Goal: Transaction & Acquisition: Purchase product/service

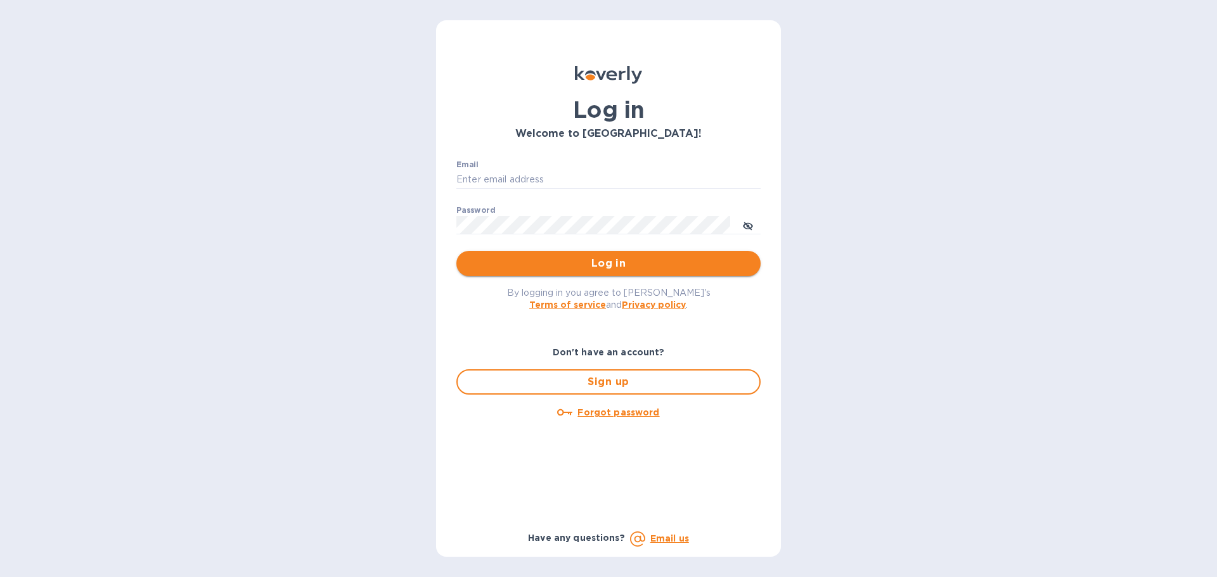
type input "[PERSON_NAME][EMAIL_ADDRESS][PERSON_NAME][DOMAIN_NAME]"
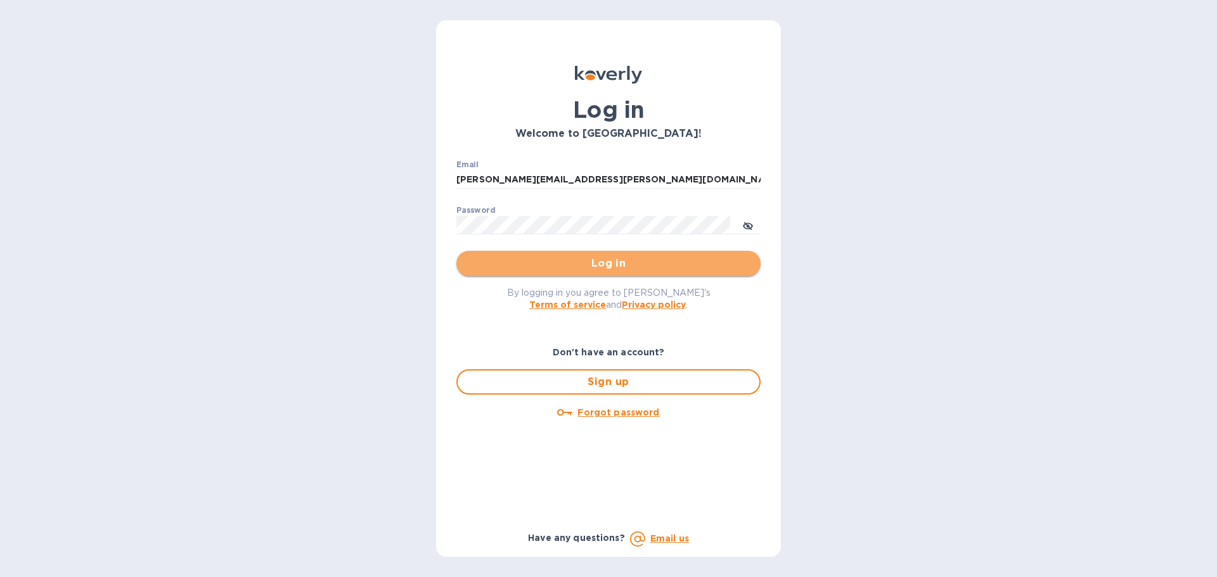
click at [573, 266] on span "Log in" at bounding box center [608, 263] width 284 height 15
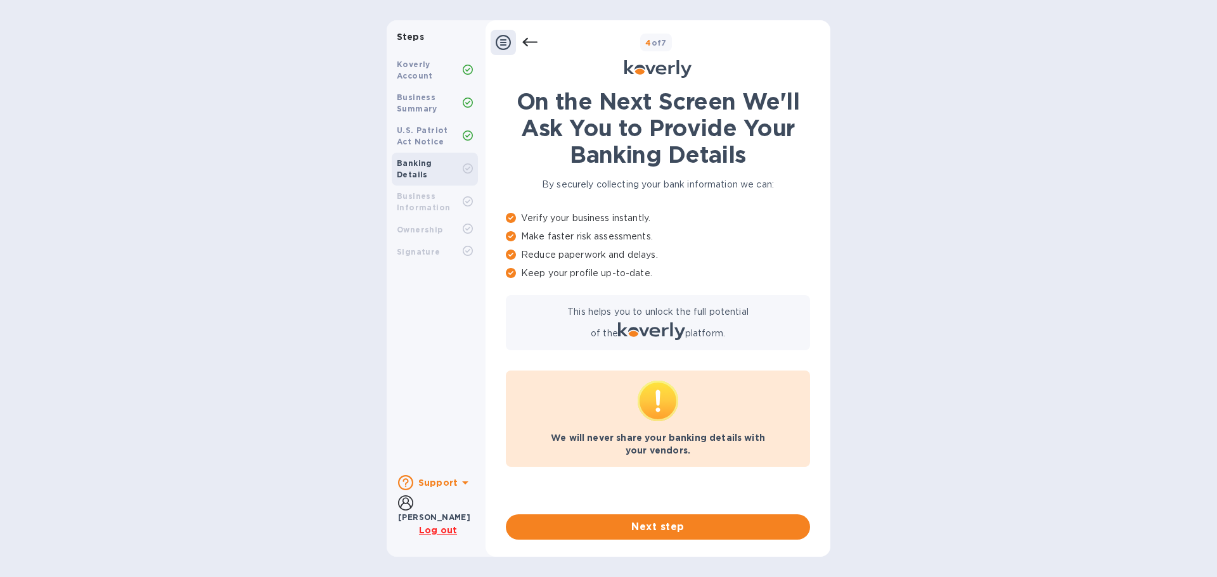
click at [425, 518] on b "Ashley Harris" at bounding box center [434, 518] width 72 height 10
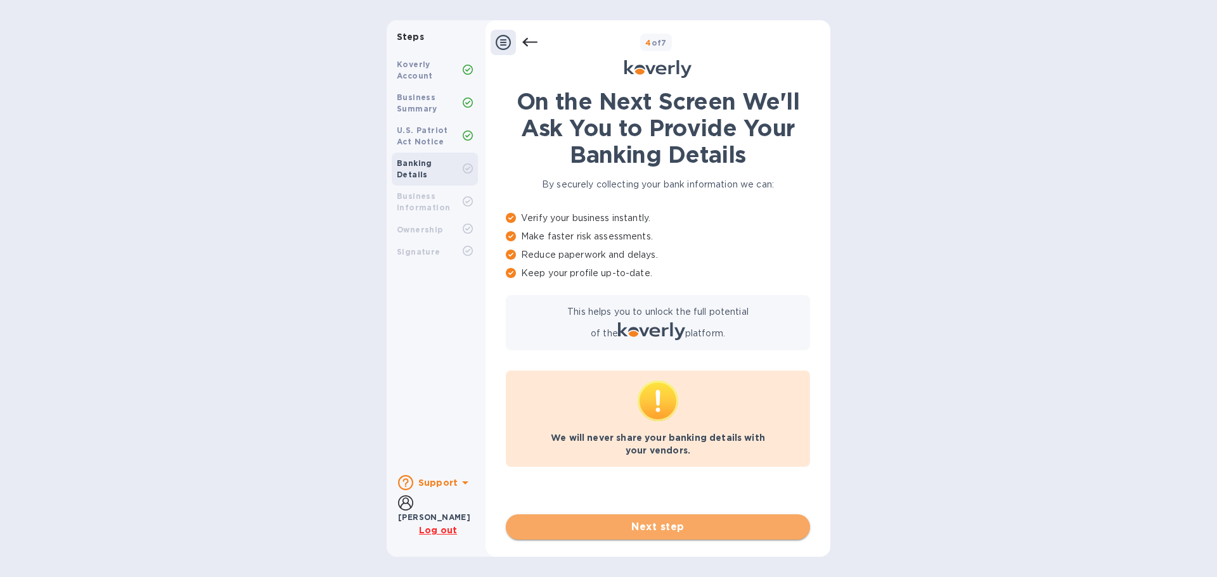
click at [637, 527] on span "Next step" at bounding box center [658, 527] width 284 height 15
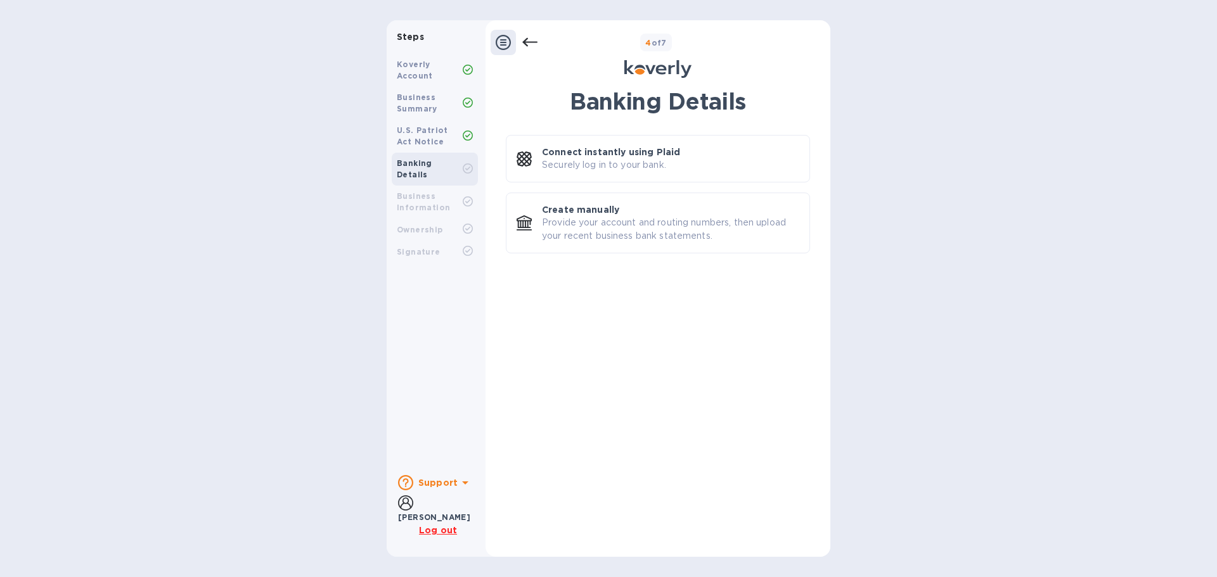
click at [504, 45] on icon at bounding box center [503, 42] width 15 height 15
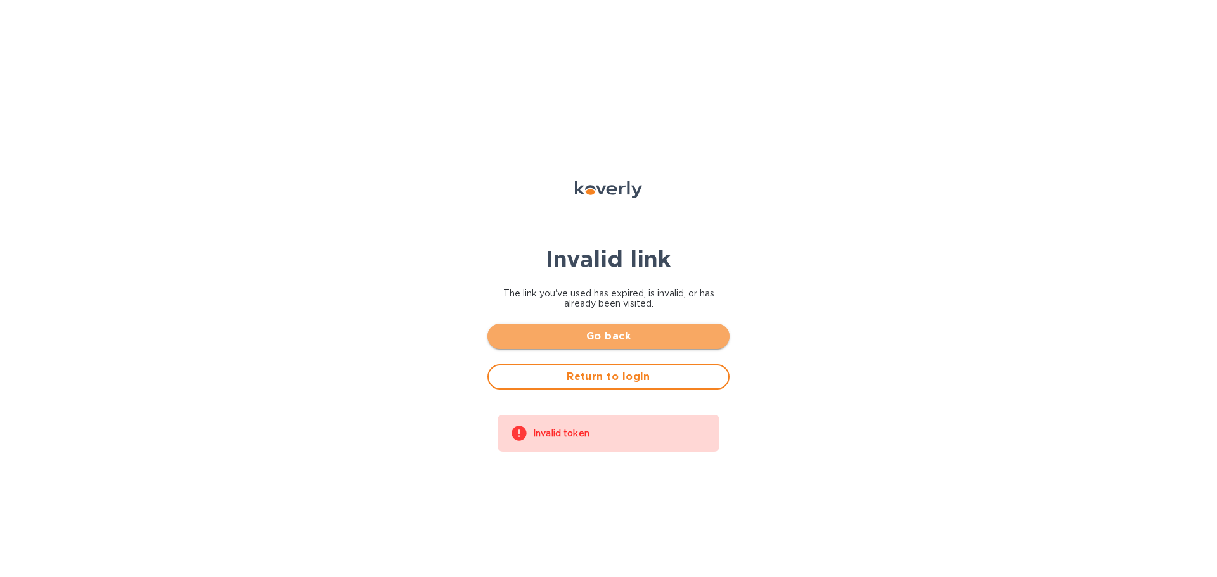
click at [601, 330] on span "Go back" at bounding box center [608, 336] width 222 height 15
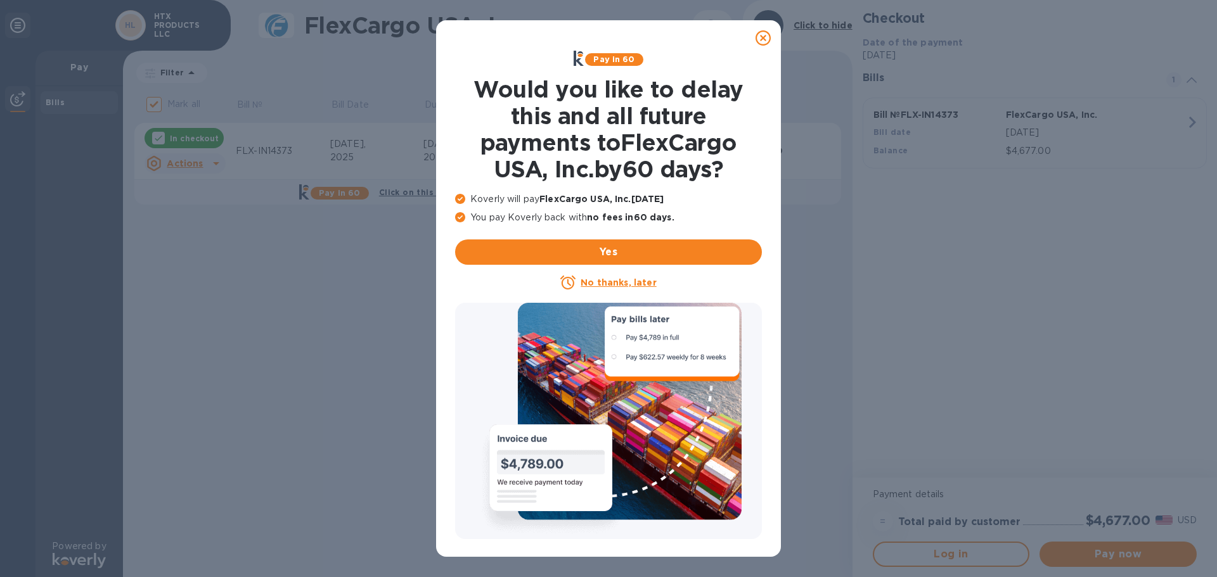
click at [759, 37] on icon at bounding box center [762, 37] width 15 height 15
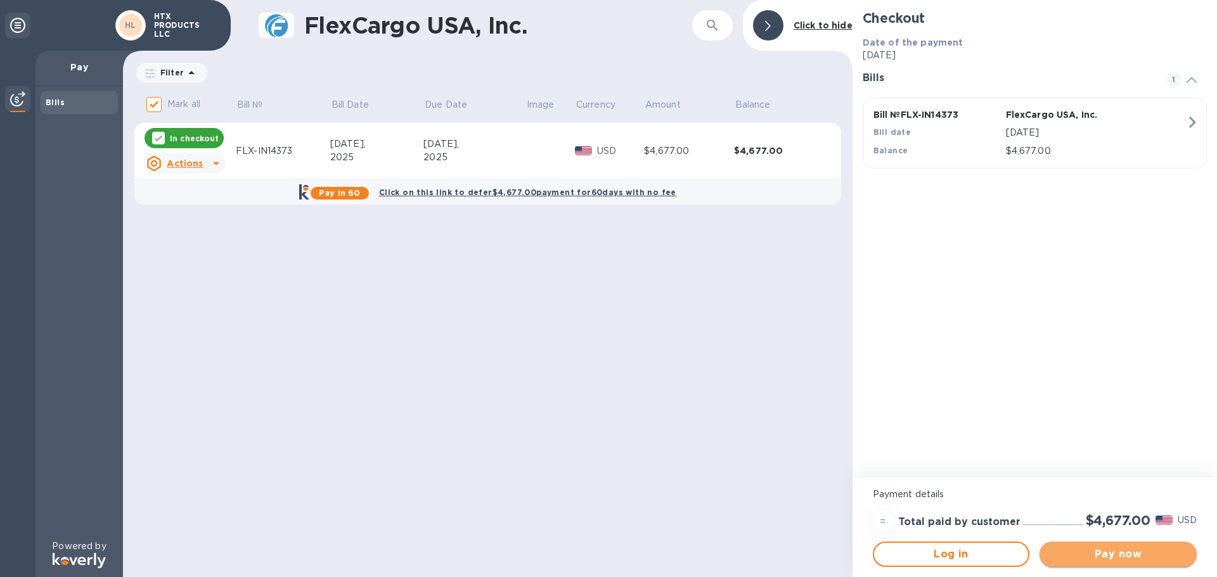
click at [1106, 565] on button "Pay now" at bounding box center [1117, 554] width 157 height 25
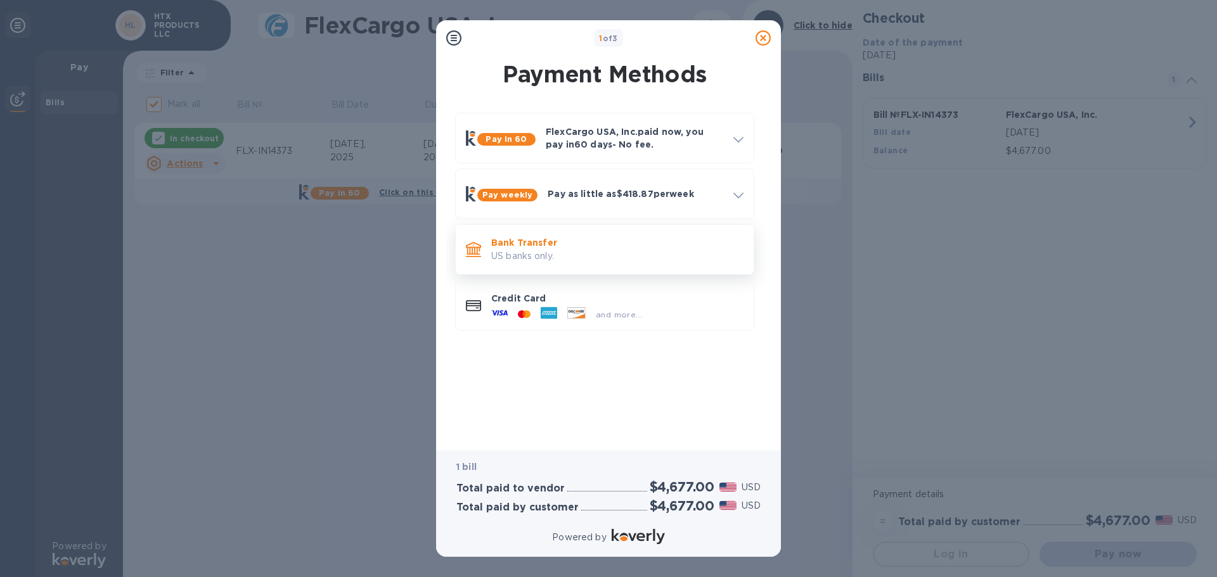
click at [549, 253] on p "US banks only." at bounding box center [617, 256] width 252 height 13
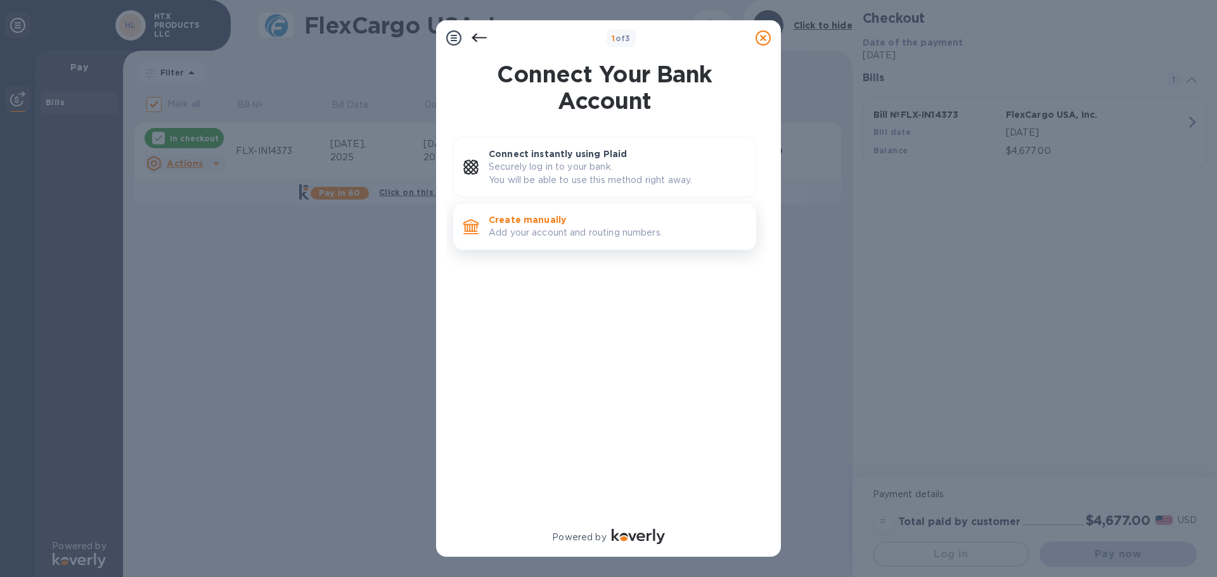
click at [522, 233] on p "Add your account and routing numbers." at bounding box center [617, 232] width 257 height 13
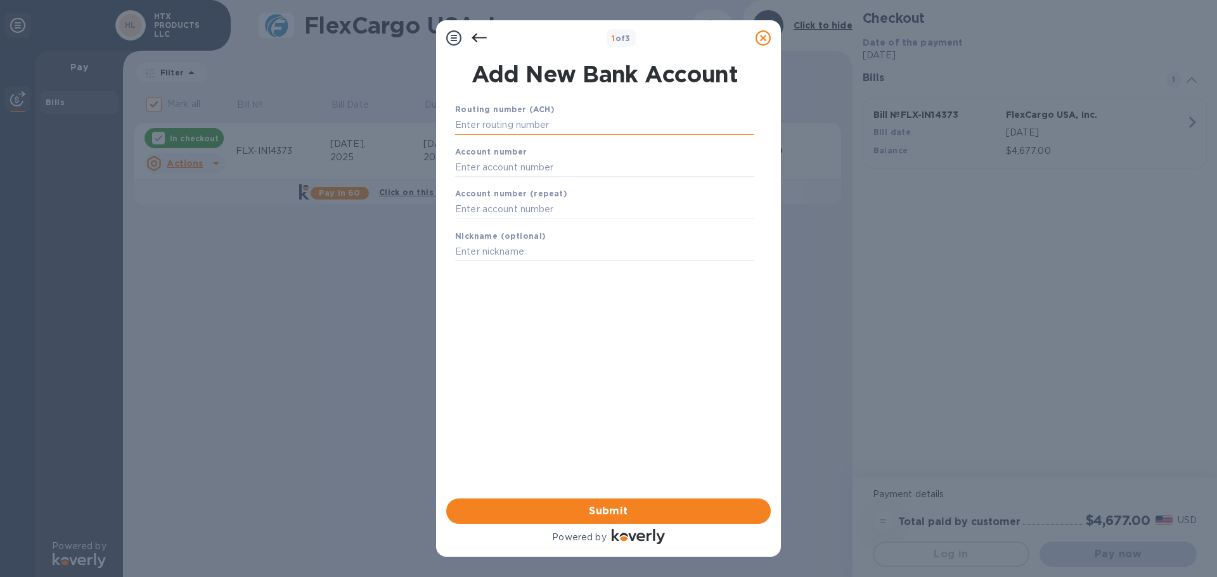
click at [530, 121] on input "text" at bounding box center [604, 125] width 299 height 19
type input "1"
type input "111014325"
click at [490, 180] on input "text" at bounding box center [604, 183] width 299 height 19
type input "111014325"
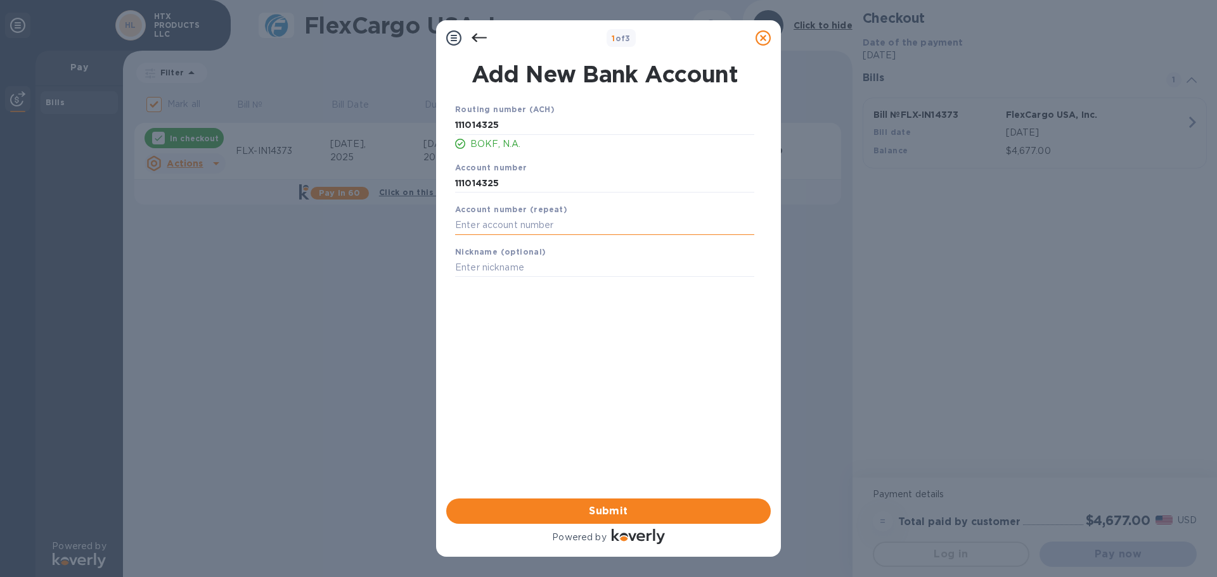
click at [497, 216] on input "text" at bounding box center [604, 225] width 299 height 19
click at [563, 229] on input "text" at bounding box center [604, 225] width 299 height 19
type input "8097730553"
click at [521, 260] on input "text" at bounding box center [604, 268] width 299 height 19
type input "8097730553"
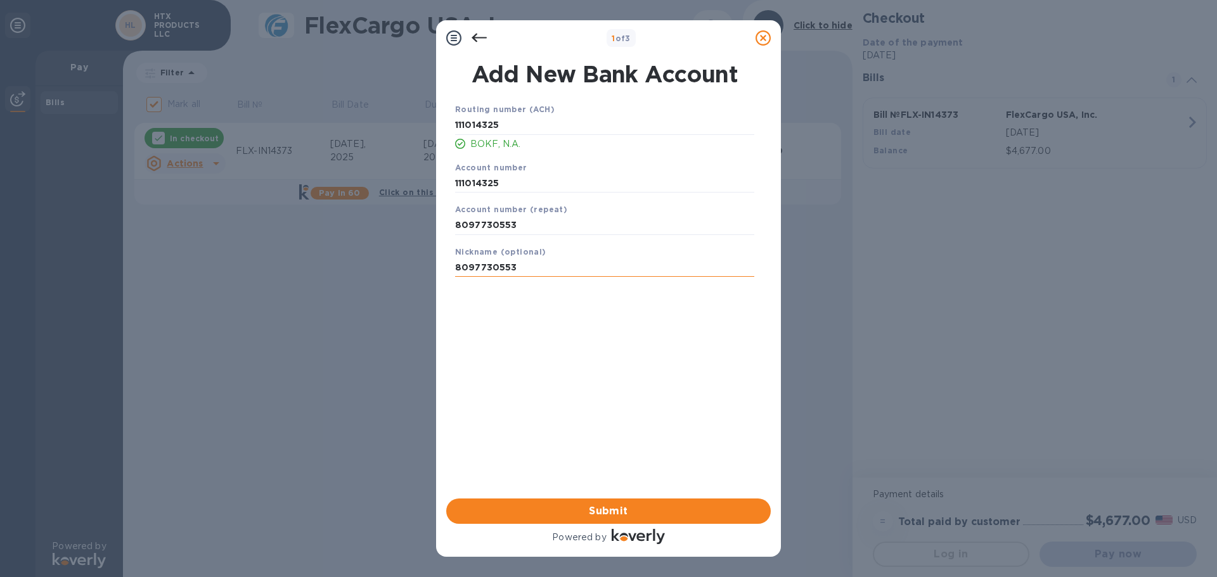
click button "Save" at bounding box center [0, 0] width 0 height 0
drag, startPoint x: 529, startPoint y: 228, endPoint x: 362, endPoint y: 211, distance: 167.6
click at [362, 211] on div "1 of 3 Add New Bank Account Routing number (ACH) [US_BANK_ROUTING_MICR] BOKF, N…" at bounding box center [608, 288] width 1217 height 577
type input "8097730553"
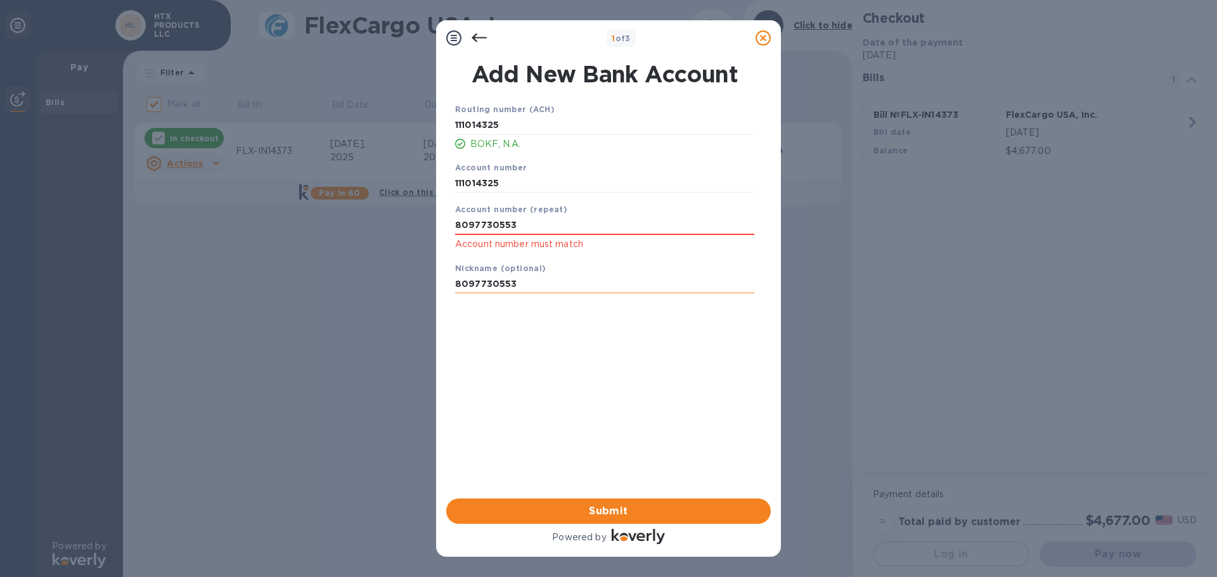
click at [522, 282] on input "8097730553" at bounding box center [604, 284] width 299 height 19
drag, startPoint x: 522, startPoint y: 282, endPoint x: 396, endPoint y: 284, distance: 126.1
click at [396, 284] on div "1 of 3 Add New Bank Account Routing number (ACH) [US_BANK_ROUTING_MICR] BOKF, N…" at bounding box center [608, 288] width 1217 height 577
type input "8097730553"
click at [549, 354] on div "Routing number (ACH) [US_BANK_ROUTING_MICR] BOKF, N.A. Account number 111014325…" at bounding box center [604, 284] width 324 height 383
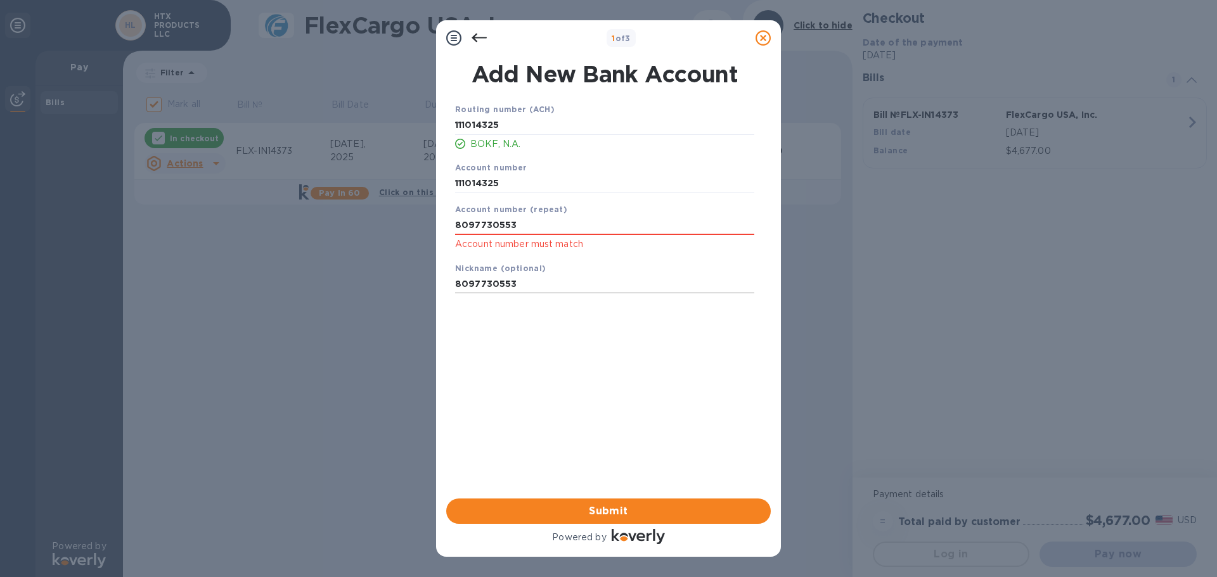
click at [549, 277] on input "8097730553" at bounding box center [604, 284] width 299 height 19
drag, startPoint x: 524, startPoint y: 229, endPoint x: 415, endPoint y: 229, distance: 109.0
click at [415, 229] on div "1 of 3 Add New Bank Account Routing number (ACH) [US_BANK_ROUTING_MICR] BOKF, N…" at bounding box center [608, 288] width 1217 height 577
type input "8097730553"
click at [575, 345] on div "Routing number (ACH) [US_BANK_ROUTING_MICR] BOKF, N.A. Account number 111014325…" at bounding box center [604, 284] width 324 height 383
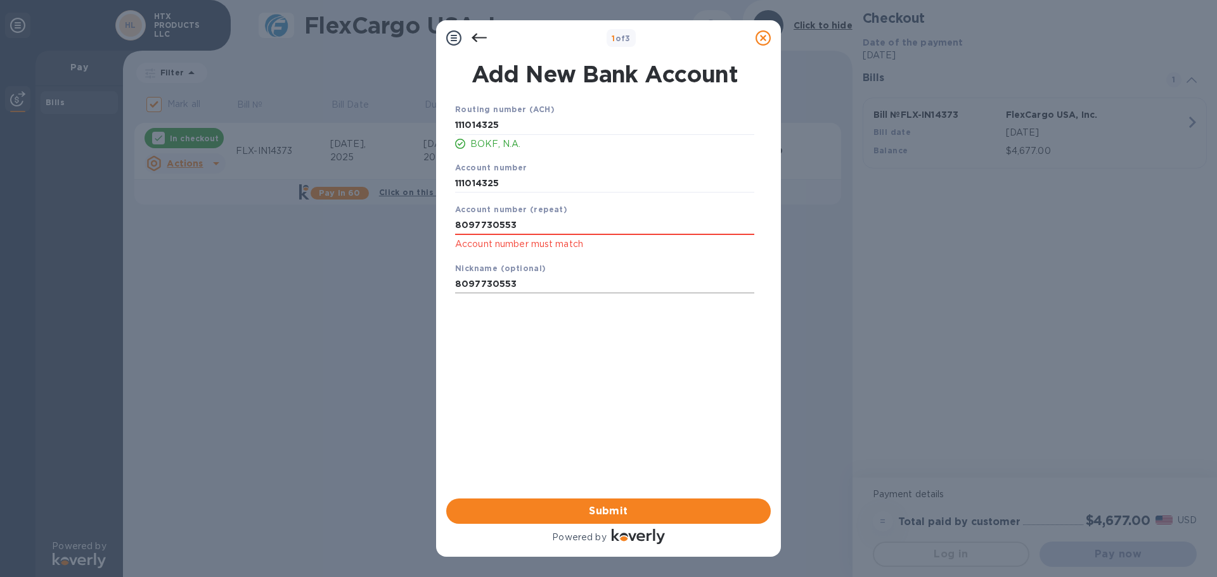
click at [541, 290] on input "8097730553" at bounding box center [604, 284] width 299 height 19
drag, startPoint x: 540, startPoint y: 289, endPoint x: 316, endPoint y: 283, distance: 224.4
click at [316, 283] on div "1 of 3 Add New Bank Account Routing number (ACH) [US_BANK_ROUTING_MICR] BOKF, N…" at bounding box center [608, 288] width 1217 height 577
drag, startPoint x: 528, startPoint y: 184, endPoint x: 425, endPoint y: 181, distance: 102.7
click at [425, 181] on div "1 of 3 Add New Bank Account Routing number (ACH) [US_BANK_ROUTING_MICR] BOKF, N…" at bounding box center [608, 288] width 1217 height 577
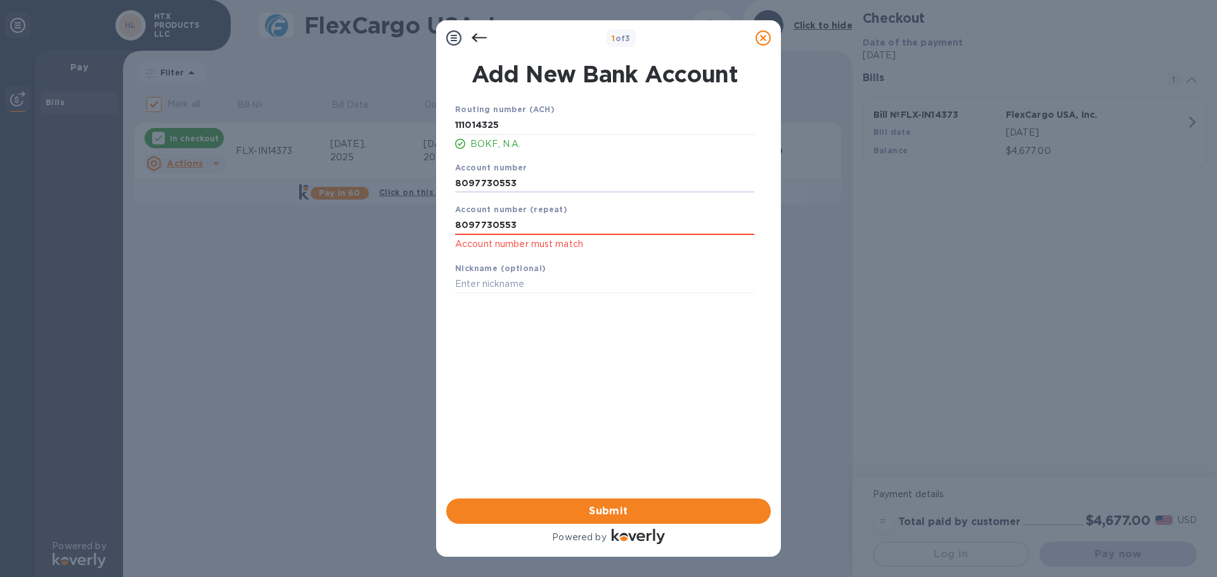
type input "8097730553"
click at [572, 355] on div "Routing number (ACH) [US_BANK_ROUTING_MICR] BOKF, N.A. Account number 809773055…" at bounding box center [604, 284] width 324 height 383
click at [531, 230] on input "8097730553" at bounding box center [604, 225] width 299 height 19
drag, startPoint x: 531, startPoint y: 227, endPoint x: 437, endPoint y: 219, distance: 94.2
click at [437, 219] on div "Add New Bank Account Routing number (ACH) [US_BANK_ROUTING_MICR] BOKF, N.A. Acc…" at bounding box center [608, 277] width 345 height 443
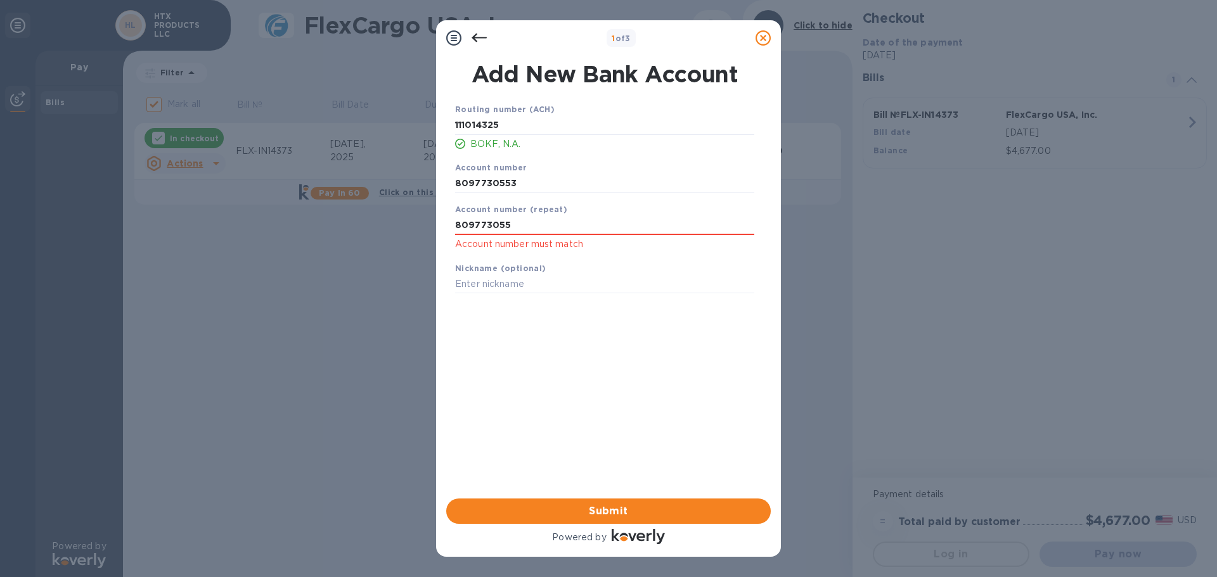
type input "8097730553"
click at [542, 286] on input "text" at bounding box center [604, 284] width 299 height 19
click at [542, 387] on div "Routing number (ACH) [US_BANK_ROUTING_MICR] BOKF, N.A. Account number 809773055…" at bounding box center [604, 284] width 324 height 383
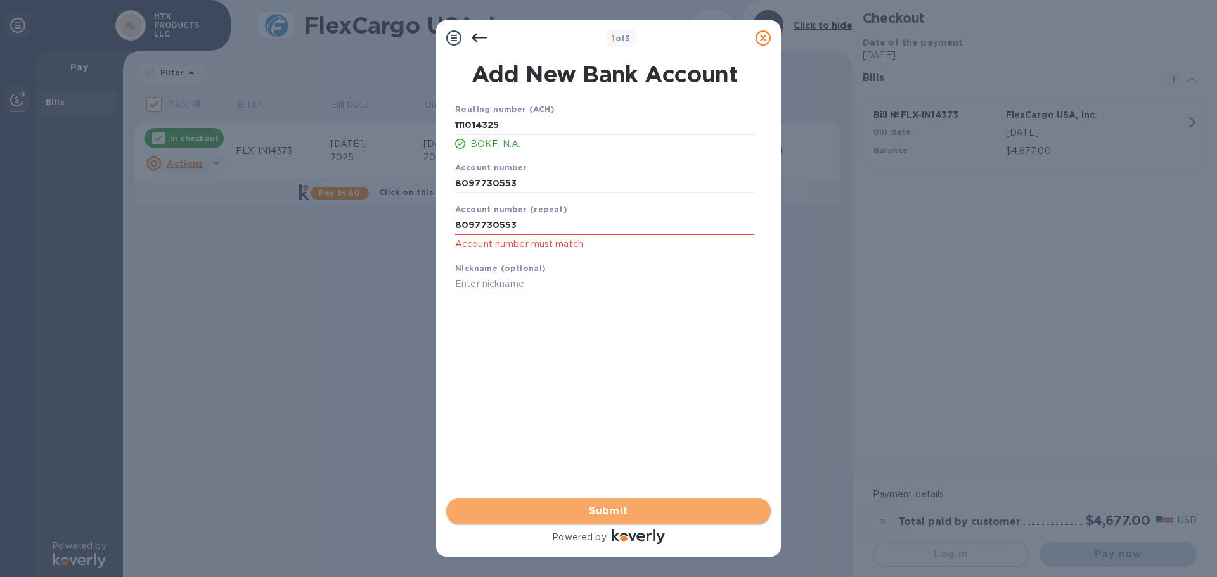
click at [601, 508] on span "Submit" at bounding box center [608, 511] width 304 height 15
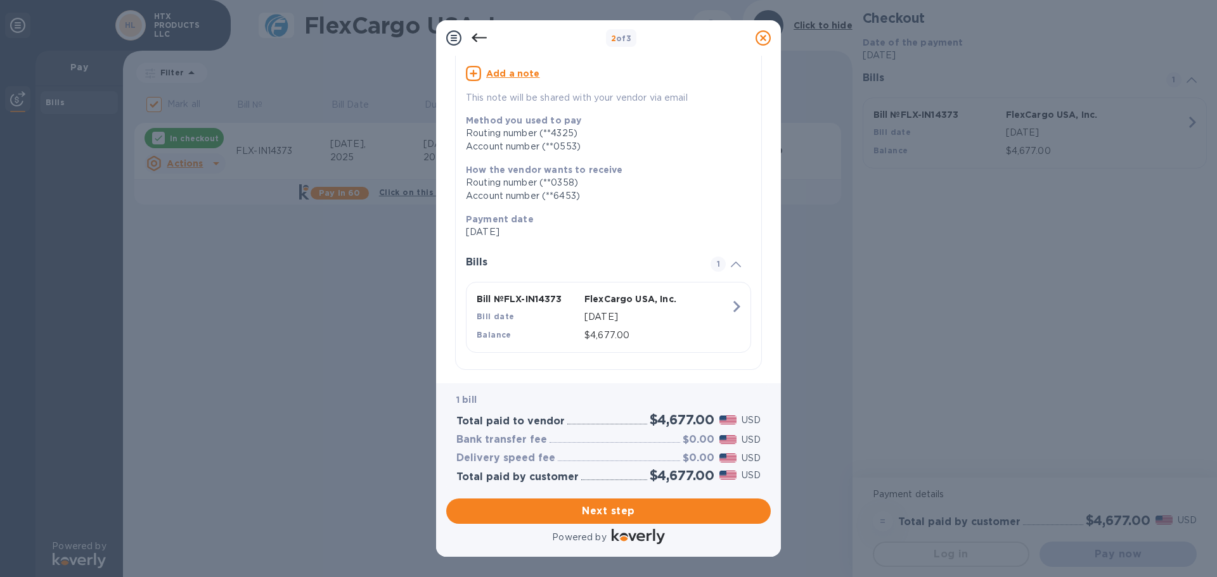
scroll to position [117, 0]
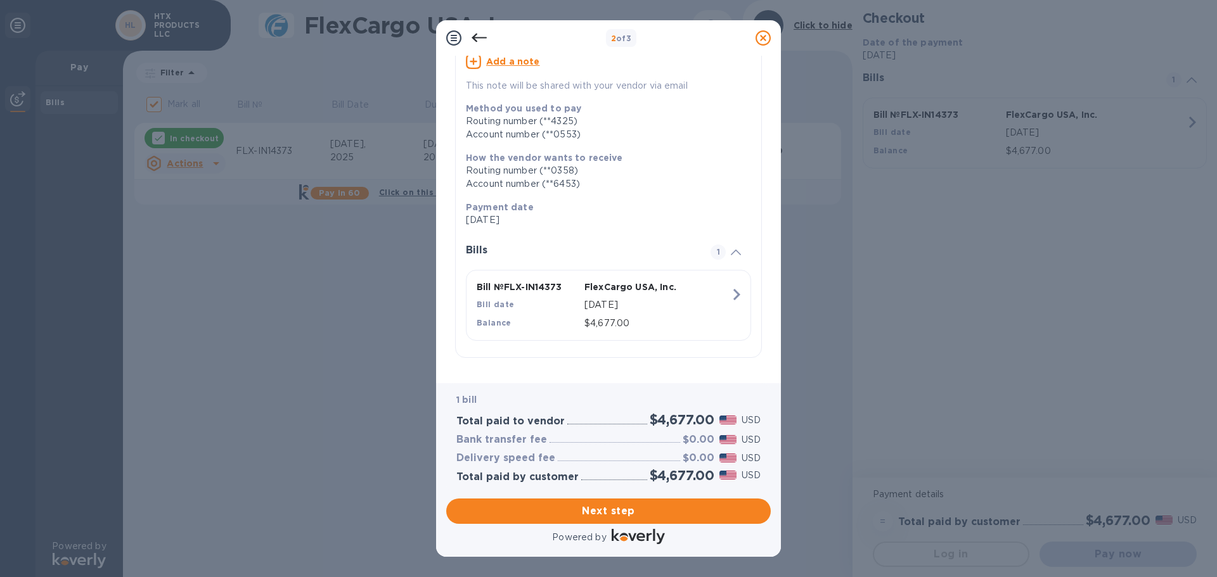
click at [475, 27] on div at bounding box center [478, 37] width 25 height 25
click at [475, 29] on div at bounding box center [478, 37] width 25 height 25
click at [475, 34] on icon at bounding box center [479, 37] width 15 height 15
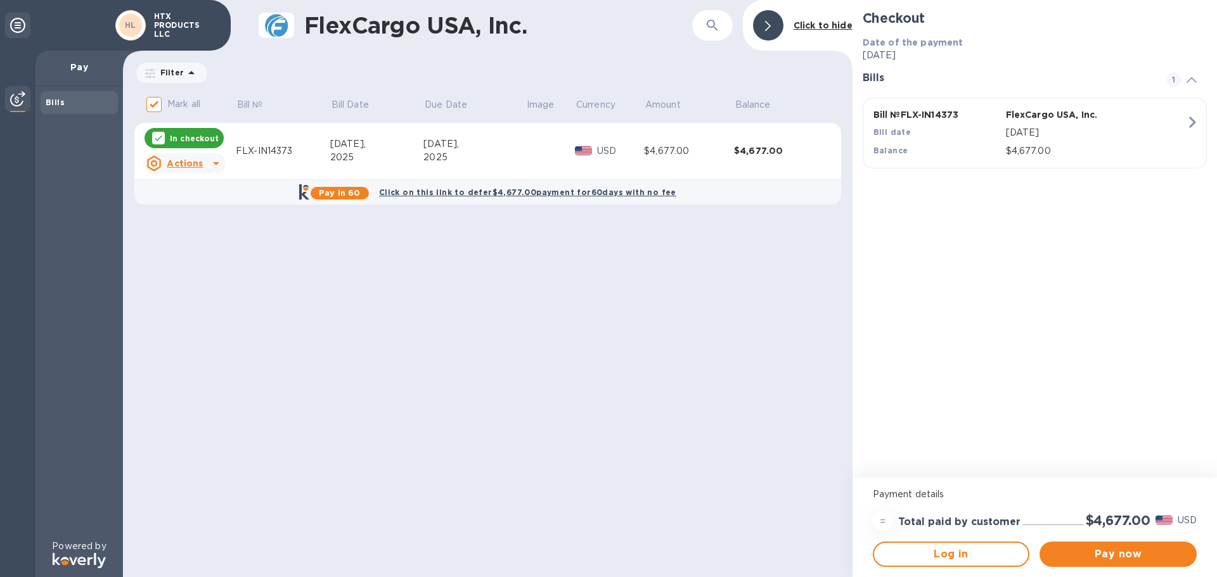
click at [1059, 144] on p "$4,677.00" at bounding box center [1096, 150] width 180 height 13
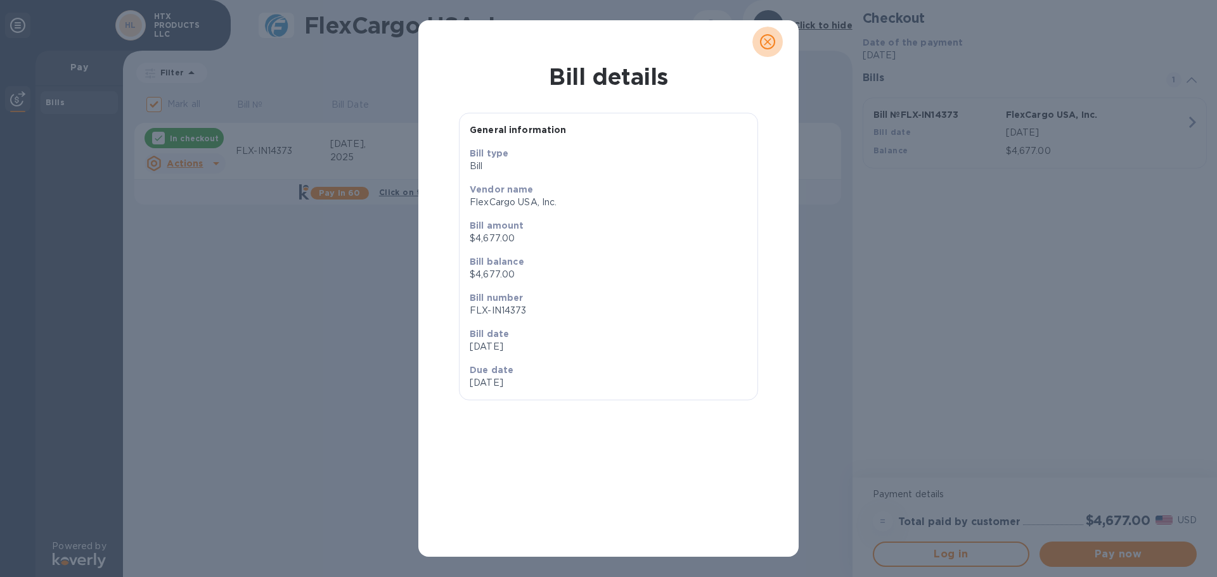
click at [770, 46] on icon "close" at bounding box center [767, 41] width 13 height 13
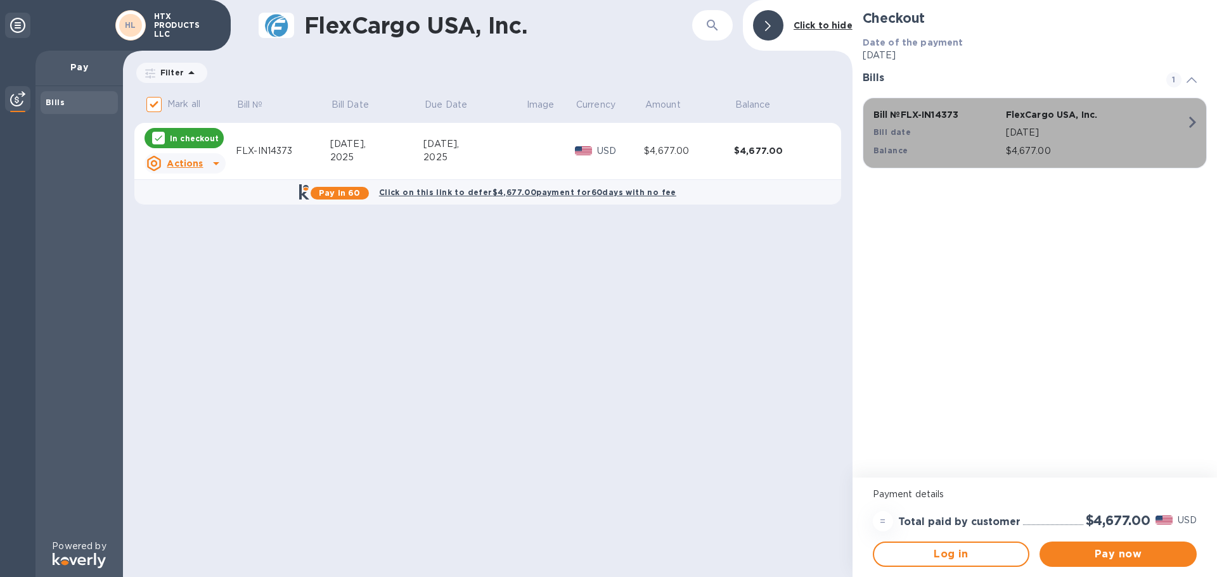
click at [1157, 134] on p "[DATE]" at bounding box center [1096, 132] width 180 height 13
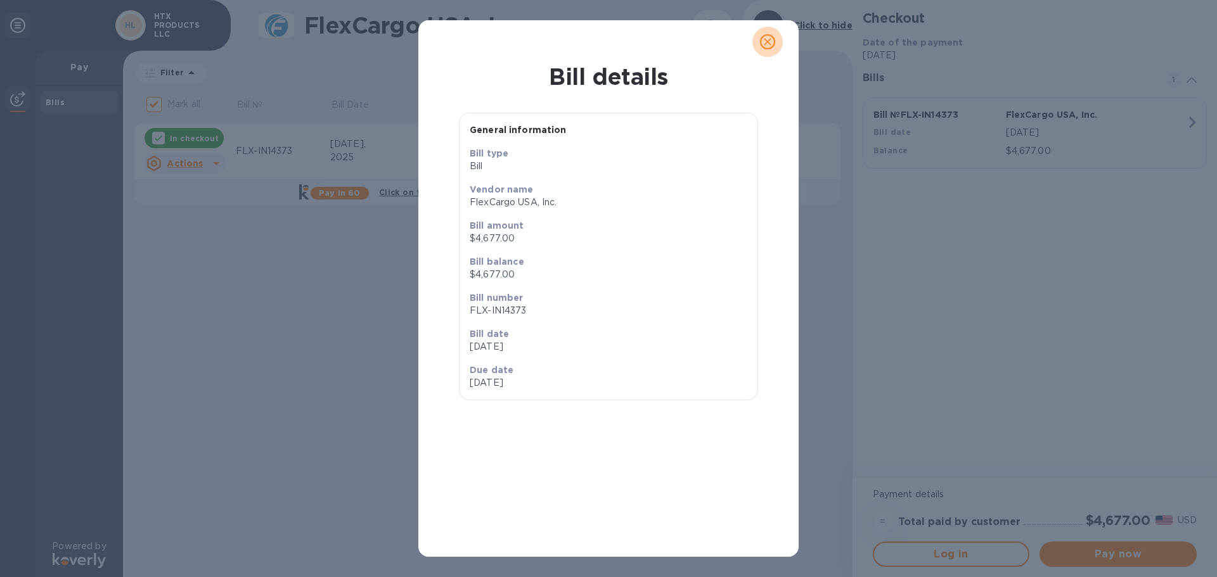
click at [772, 44] on icon "close" at bounding box center [767, 41] width 13 height 13
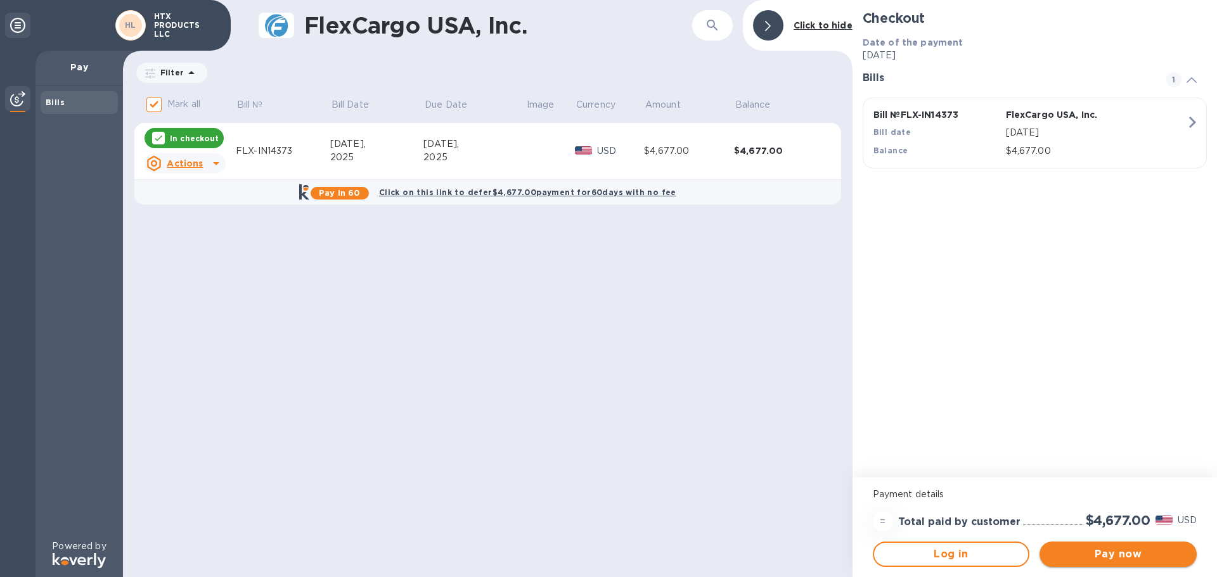
click at [1091, 550] on span "Pay now" at bounding box center [1117, 554] width 137 height 15
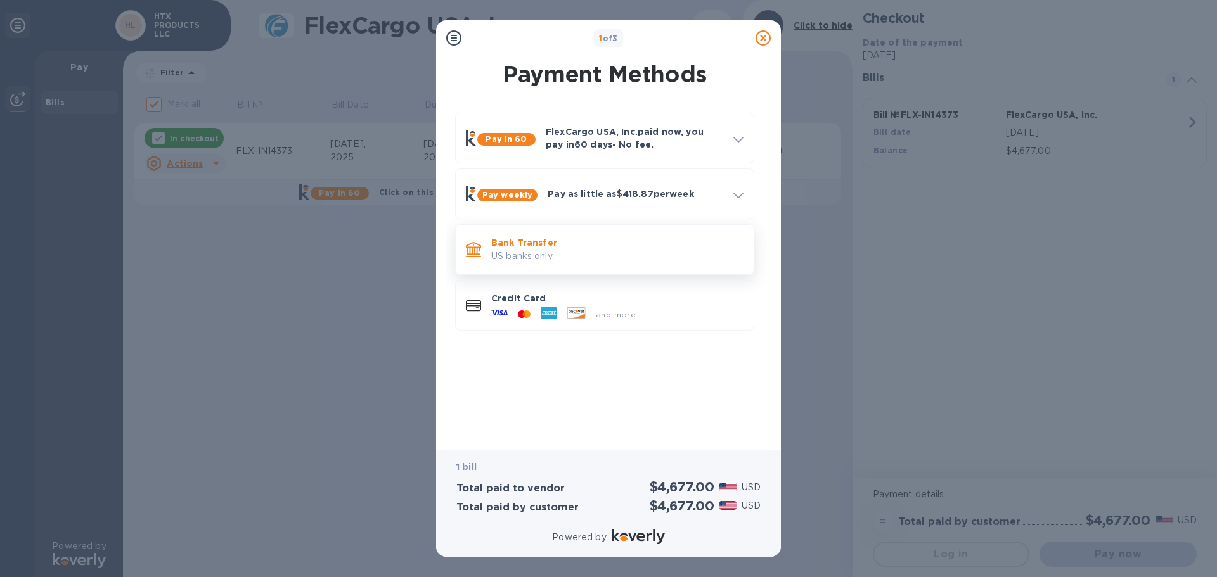
click at [559, 248] on p "Bank Transfer" at bounding box center [617, 242] width 252 height 13
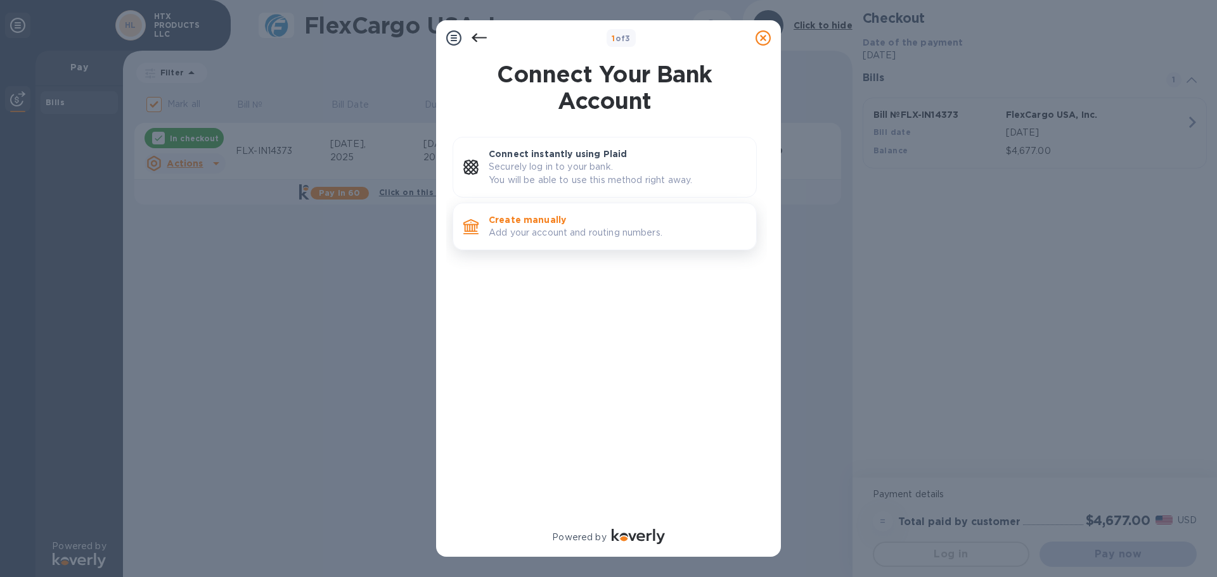
click at [544, 214] on p "Create manually" at bounding box center [617, 220] width 257 height 13
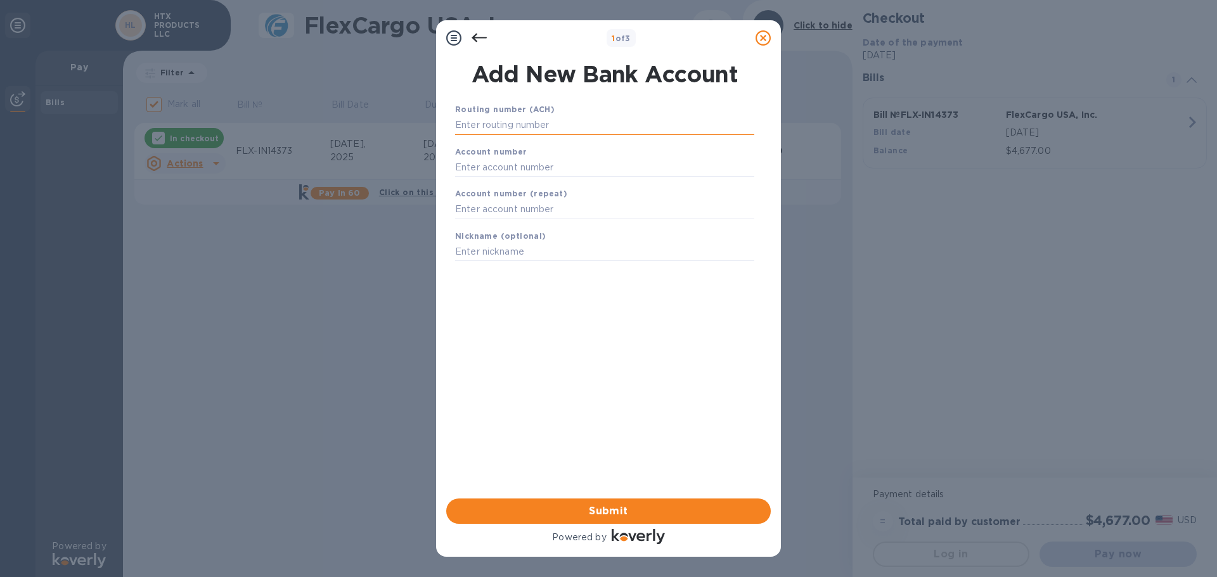
click at [516, 126] on input "text" at bounding box center [604, 125] width 299 height 19
type input "111014325"
click at [511, 181] on input "text" at bounding box center [604, 183] width 299 height 19
type input "8097730553"
click at [503, 224] on input "text" at bounding box center [604, 225] width 299 height 19
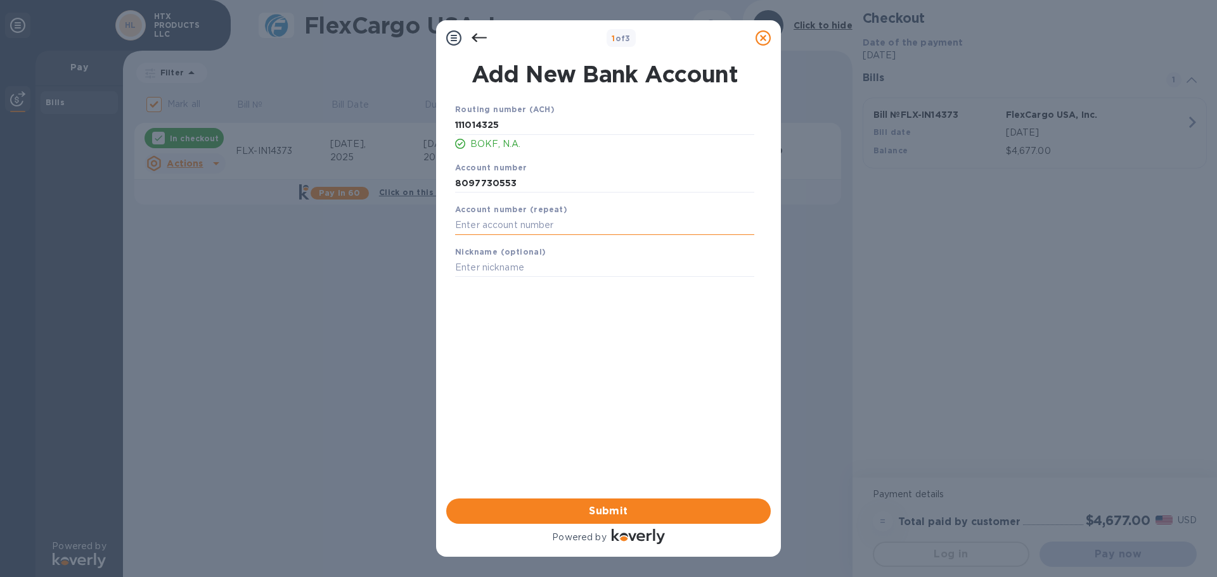
paste input "8097730553"
type input "8097730553"
click at [569, 179] on input "8097730553" at bounding box center [604, 183] width 299 height 19
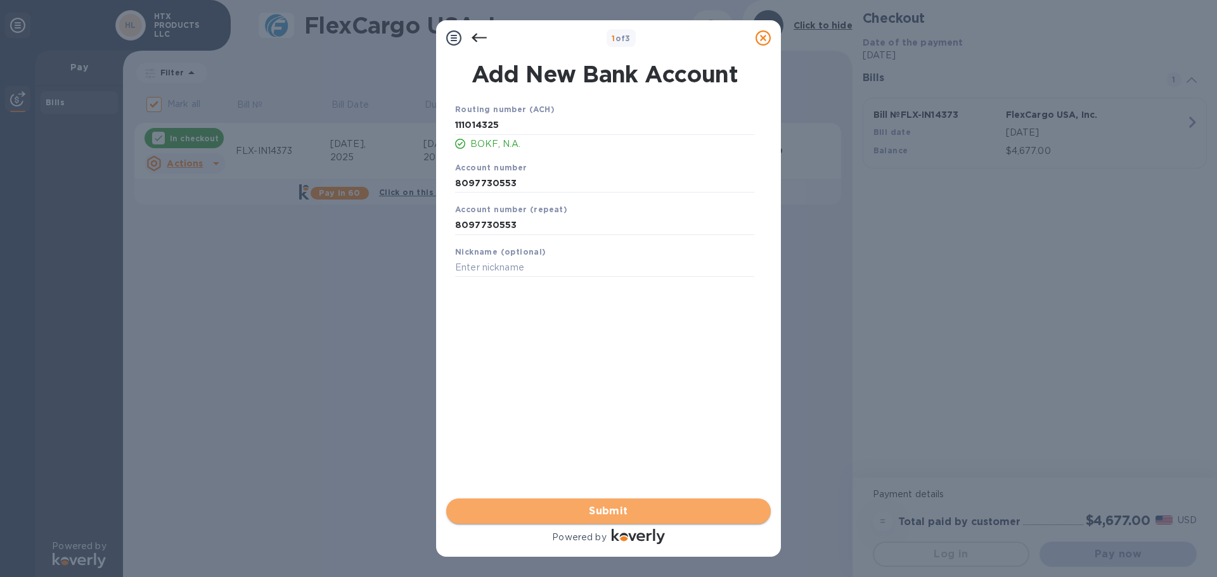
click at [596, 500] on button "Submit" at bounding box center [608, 511] width 324 height 25
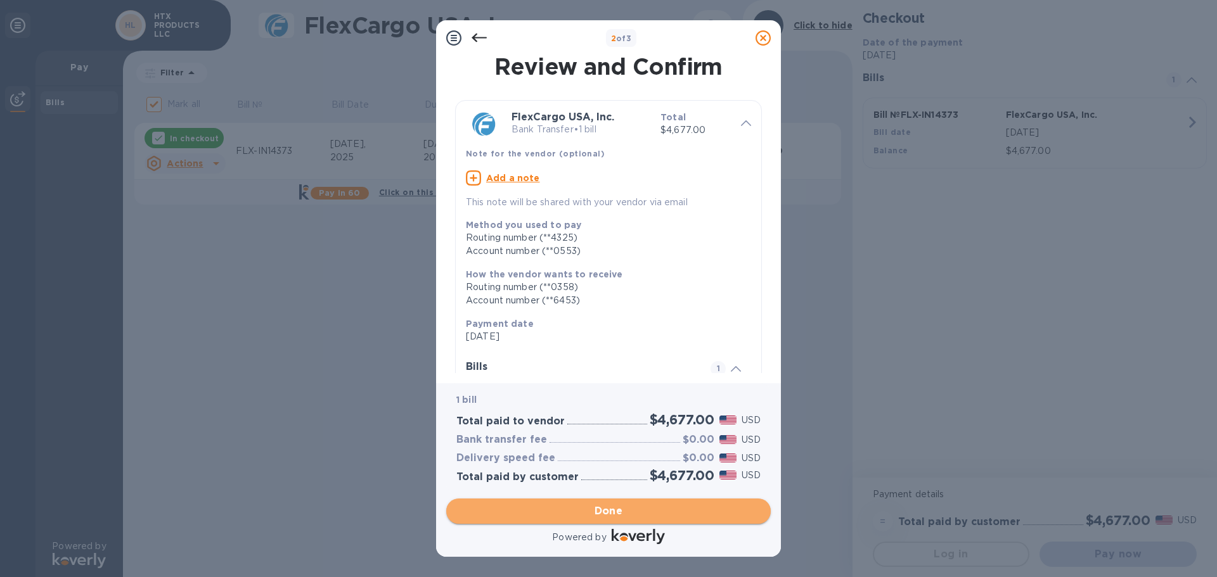
click at [624, 504] on span "Done" at bounding box center [608, 511] width 304 height 15
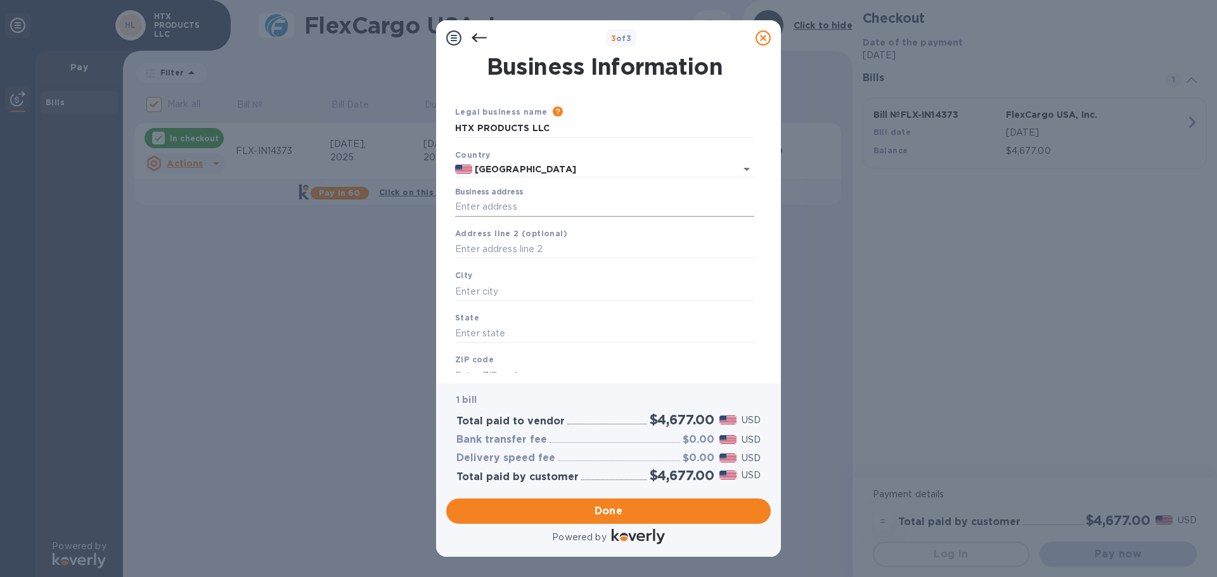
click at [517, 200] on input "Business address" at bounding box center [604, 207] width 299 height 19
type input "[STREET_ADDRESS]"
click at [524, 250] on input "text" at bounding box center [604, 249] width 299 height 19
click at [503, 297] on input "text" at bounding box center [604, 291] width 299 height 19
type input "/"
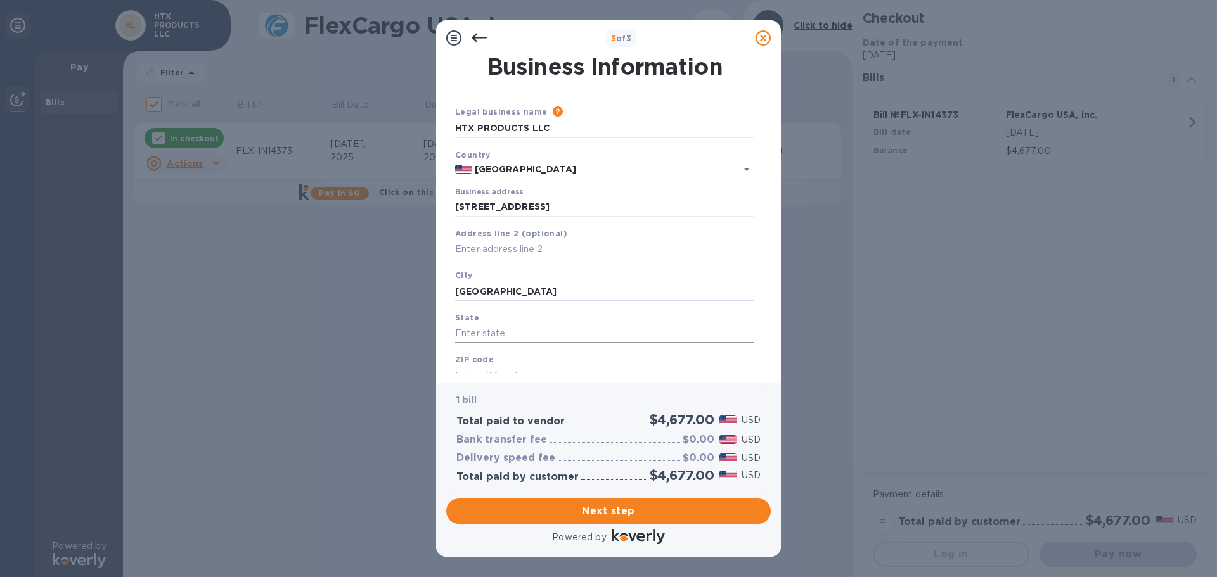
type input "[GEOGRAPHIC_DATA]"
click at [493, 334] on input "text" at bounding box center [604, 333] width 299 height 19
type input "[GEOGRAPHIC_DATA]"
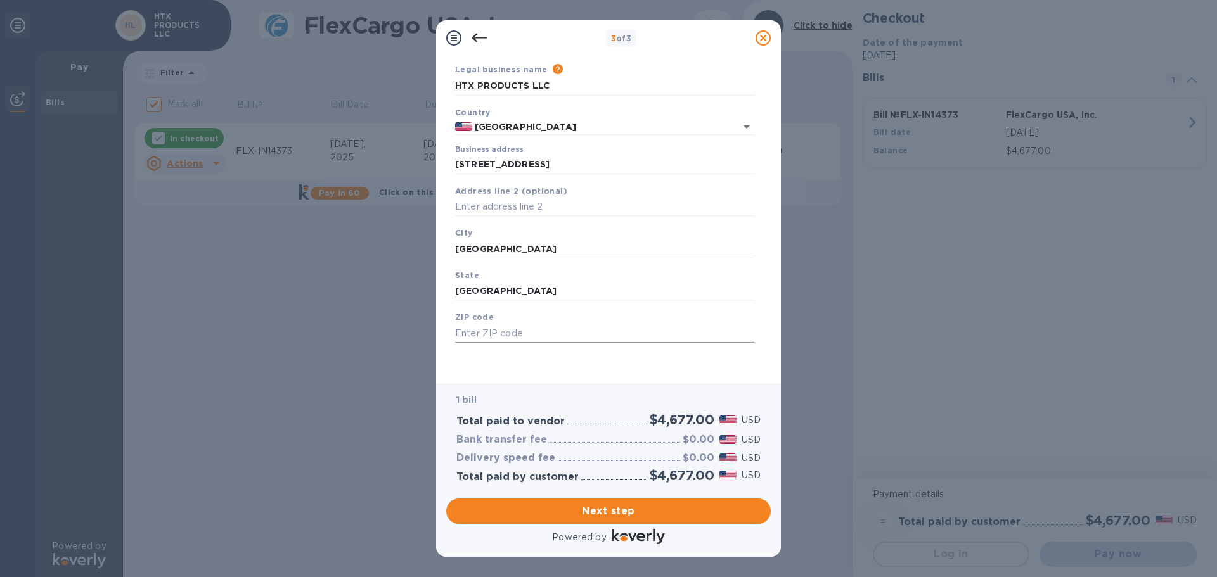
click at [496, 325] on input "text" at bounding box center [604, 333] width 299 height 19
type input "77073"
click at [561, 520] on button "Next step" at bounding box center [608, 511] width 324 height 25
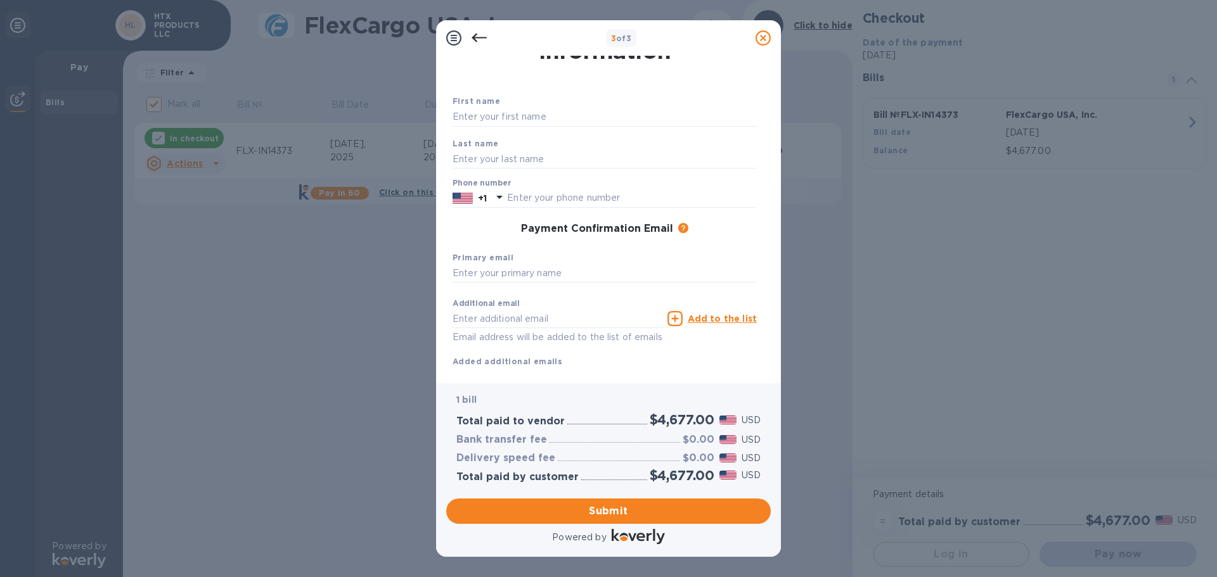
click at [523, 106] on div "First name" at bounding box center [604, 110] width 314 height 42
click at [522, 116] on input "text" at bounding box center [604, 117] width 304 height 19
type input "[PERSON_NAME]"
type input "7135713009"
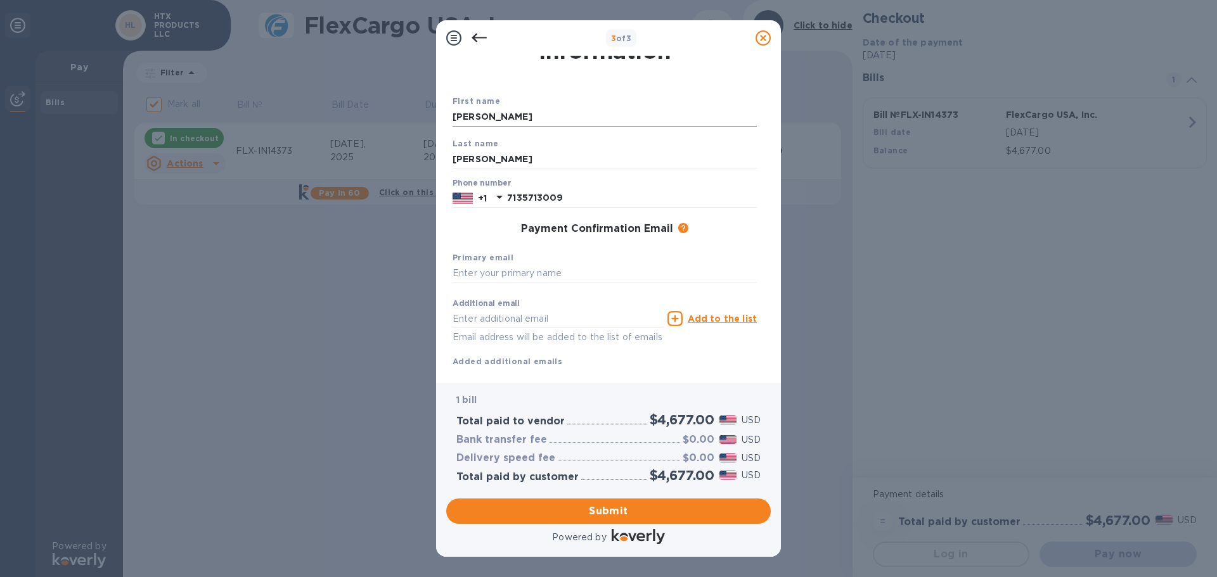
type input "[PERSON_NAME][EMAIL_ADDRESS][PERSON_NAME][DOMAIN_NAME]"
drag, startPoint x: 579, startPoint y: 197, endPoint x: 500, endPoint y: 205, distance: 79.0
click at [500, 205] on div "[PHONE_NUMBER]" at bounding box center [604, 198] width 304 height 19
type input "2815717005"
click at [510, 271] on input "text" at bounding box center [604, 273] width 304 height 19
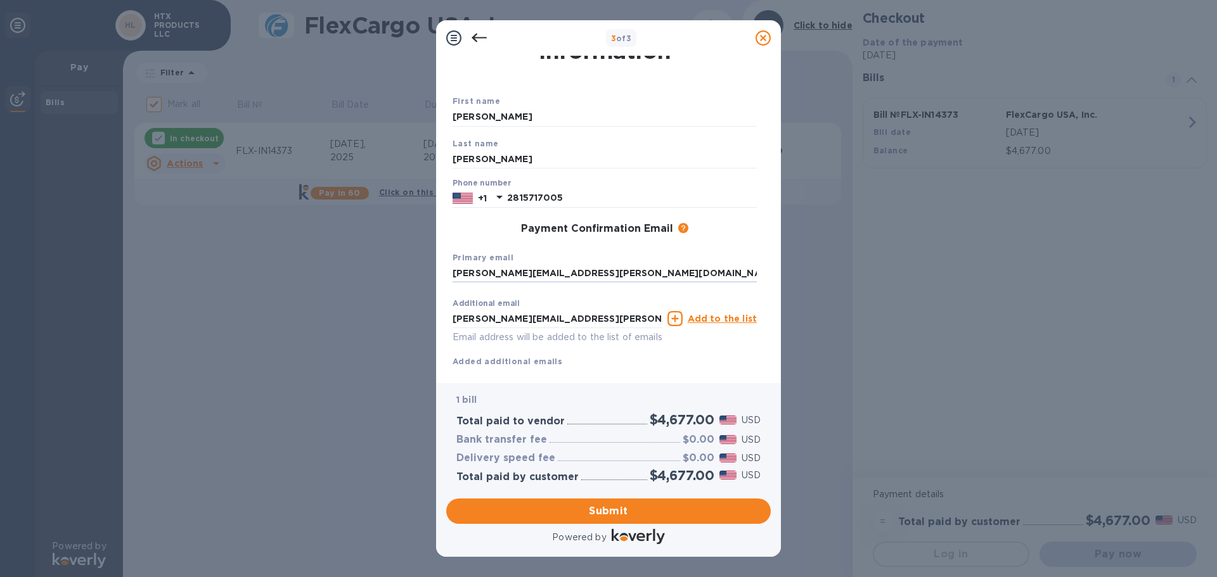
type input "[PERSON_NAME][EMAIL_ADDRESS][PERSON_NAME][DOMAIN_NAME]"
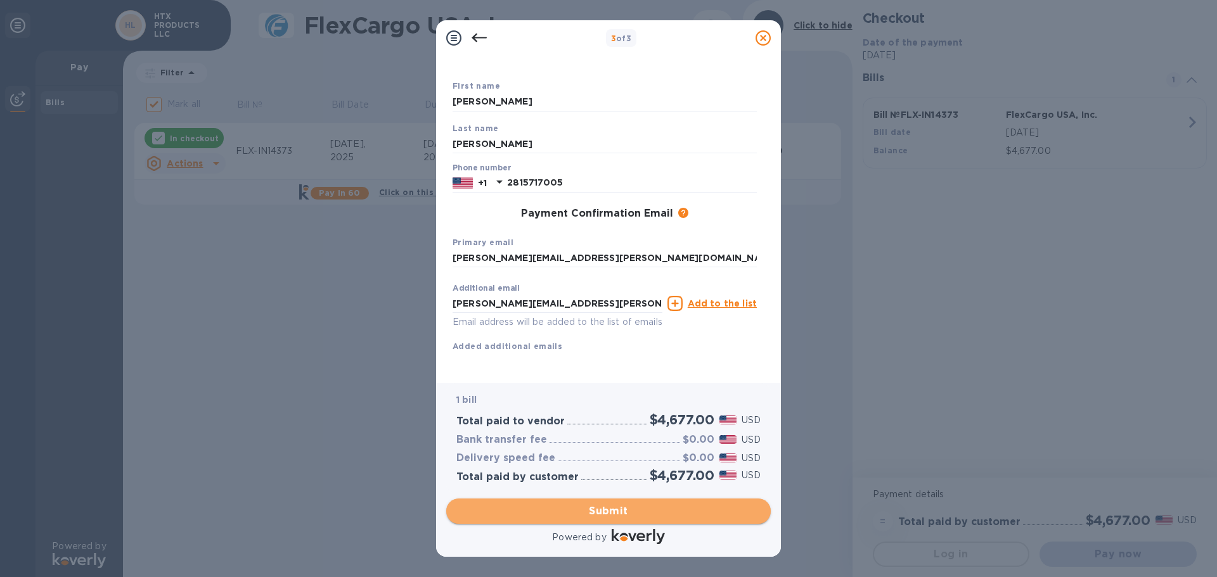
click at [558, 509] on span "Submit" at bounding box center [608, 511] width 304 height 15
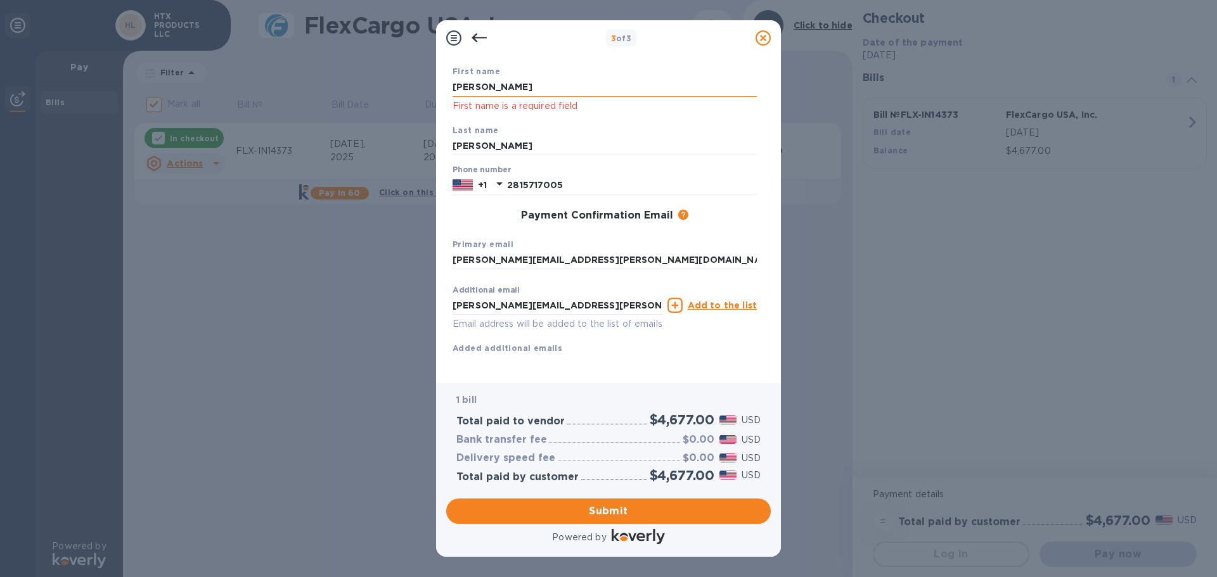
click at [511, 85] on input "[PERSON_NAME]" at bounding box center [604, 87] width 304 height 19
click at [501, 144] on input "[PERSON_NAME]" at bounding box center [604, 146] width 304 height 19
drag, startPoint x: 501, startPoint y: 85, endPoint x: 333, endPoint y: 76, distance: 168.8
click at [333, 76] on div "3 of 3 Payment Contact Information First name [PERSON_NAME] First name is a req…" at bounding box center [608, 288] width 1217 height 577
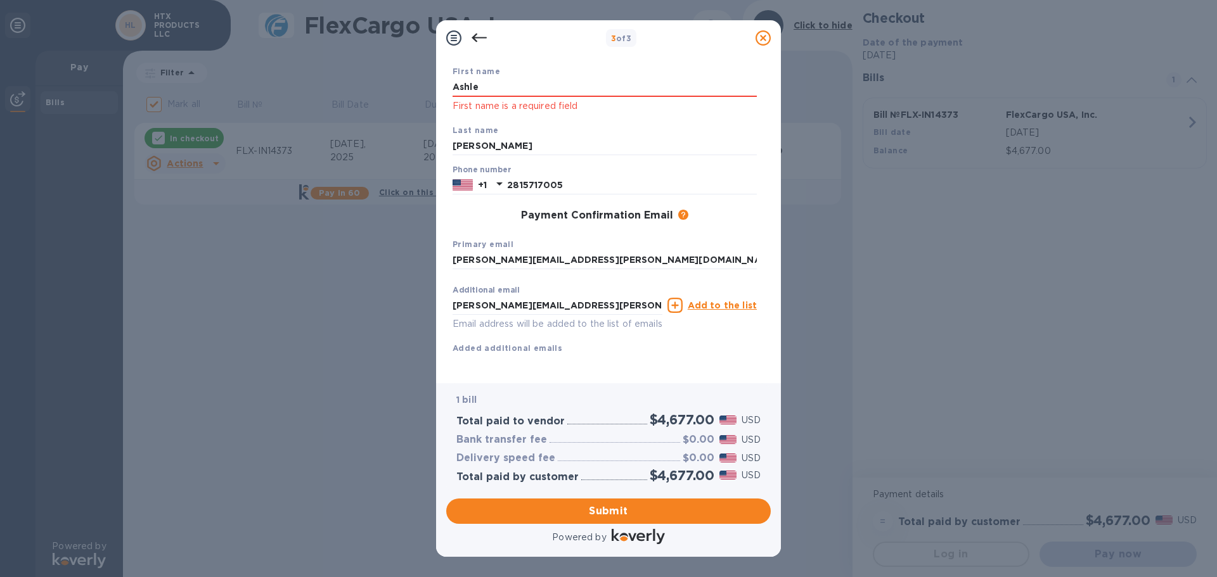
type input "[PERSON_NAME]"
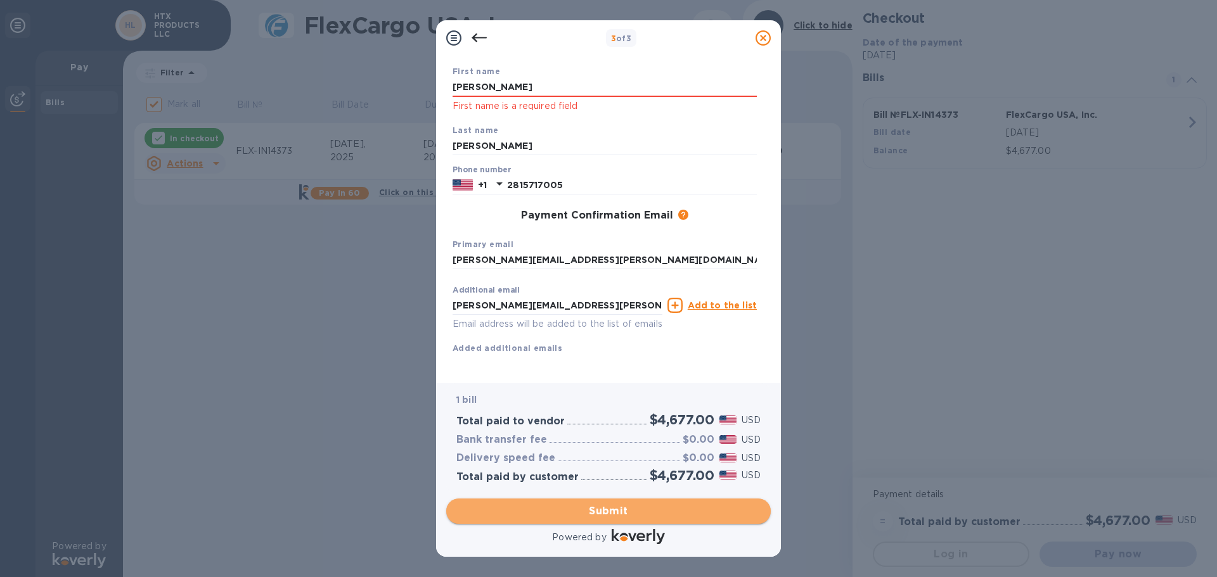
click at [655, 510] on span "Submit" at bounding box center [608, 511] width 304 height 15
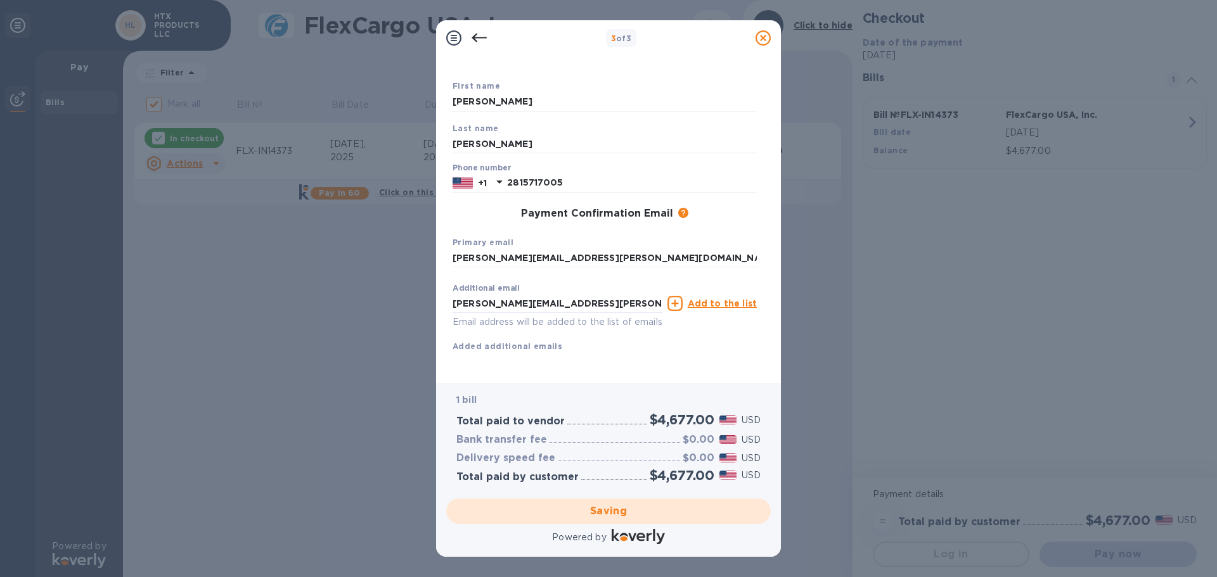
checkbox input "false"
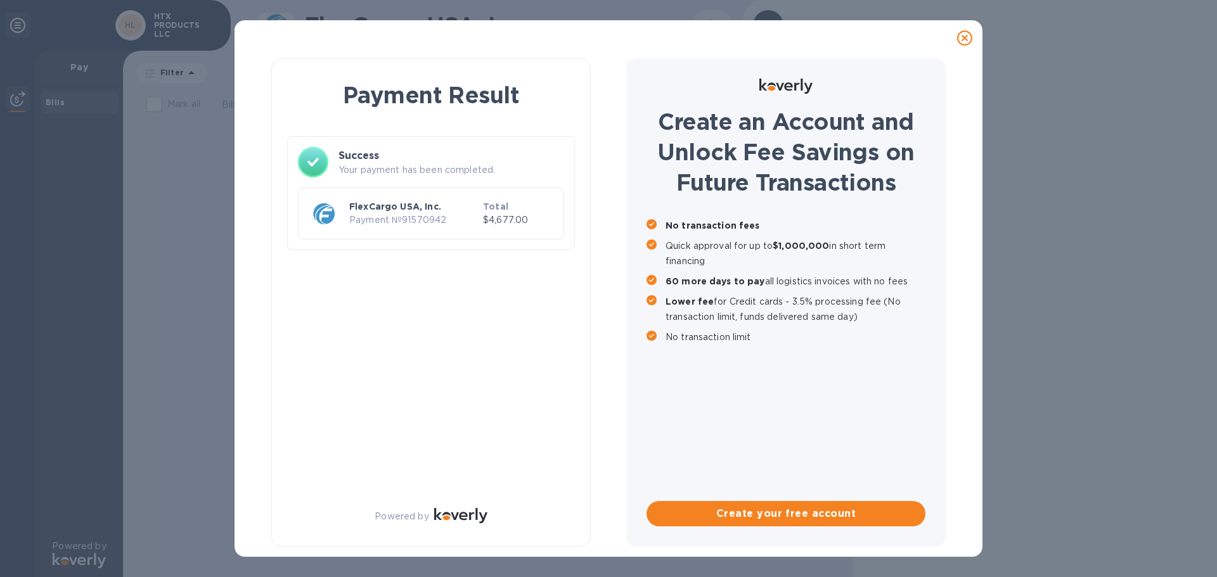
click at [955, 37] on div at bounding box center [964, 37] width 25 height 25
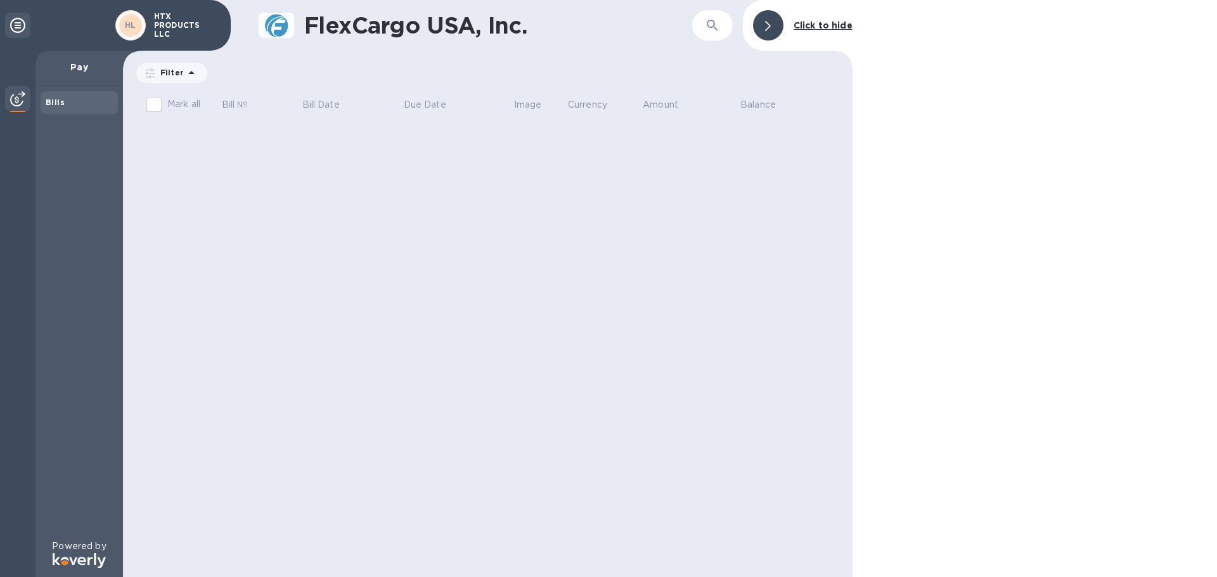
click at [93, 105] on div "Bills" at bounding box center [79, 102] width 67 height 13
click at [86, 69] on p "Pay" at bounding box center [79, 67] width 67 height 13
click at [771, 35] on div at bounding box center [768, 25] width 30 height 30
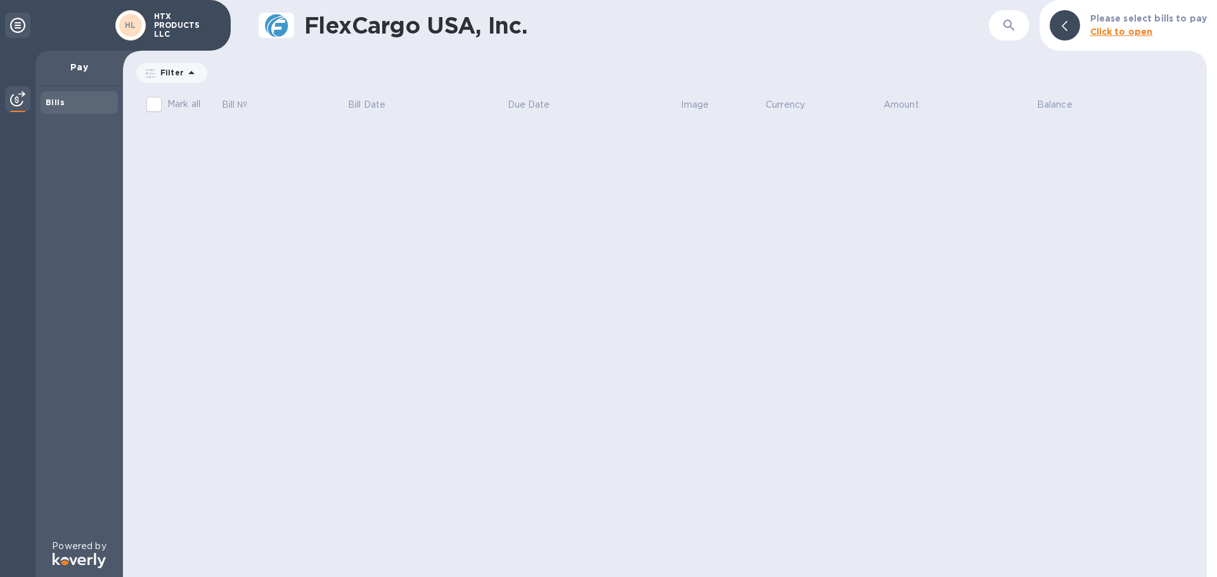
click at [63, 105] on div "Bills" at bounding box center [79, 102] width 67 height 13
click at [20, 26] on icon at bounding box center [17, 25] width 15 height 15
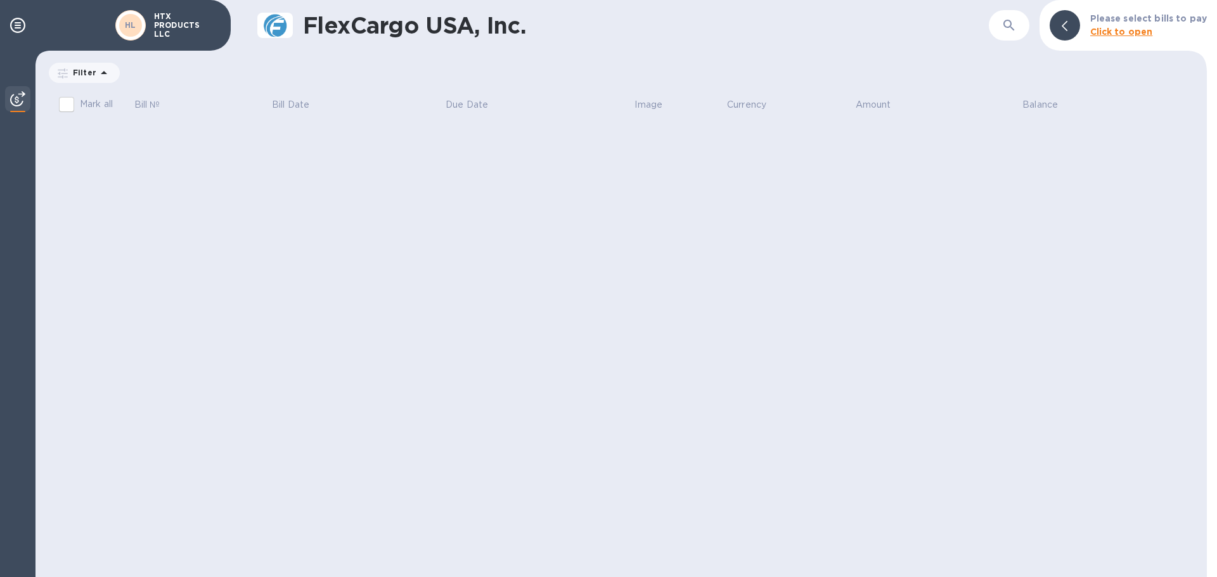
click at [1067, 25] on icon at bounding box center [1065, 26] width 6 height 10
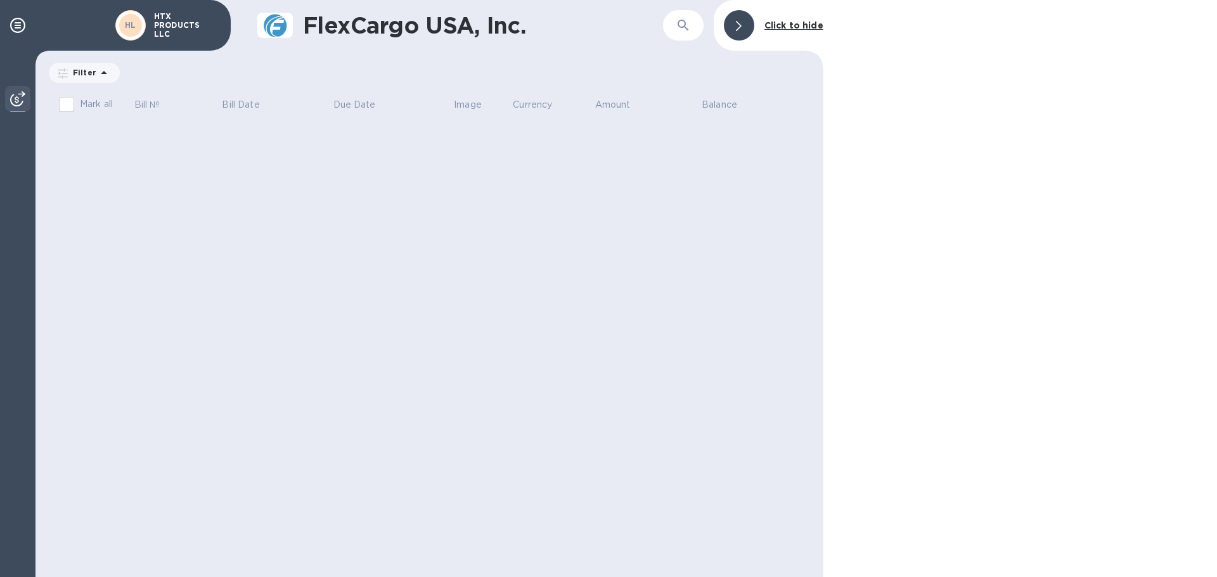
click at [176, 26] on p "HTX PRODUCTS LLC" at bounding box center [185, 25] width 63 height 27
click at [23, 19] on icon at bounding box center [17, 25] width 15 height 15
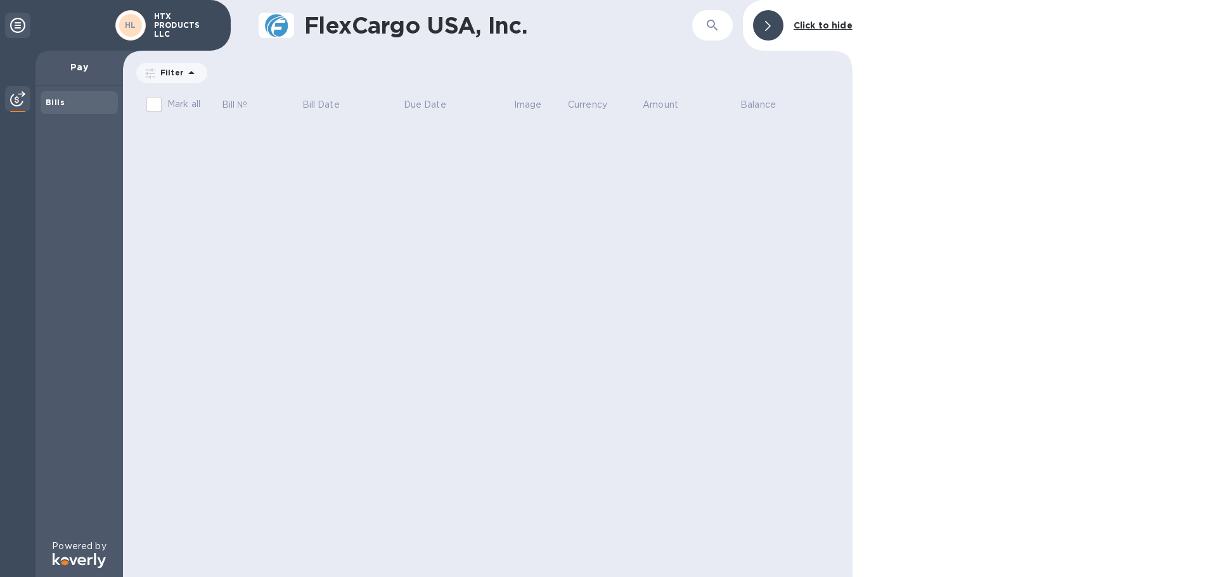
click at [190, 176] on div "FlexCargo USA, Inc. ​ Click to hide Filter Amount Mark all Bill № Bill Date Due…" at bounding box center [487, 288] width 729 height 577
